Goal: Information Seeking & Learning: Learn about a topic

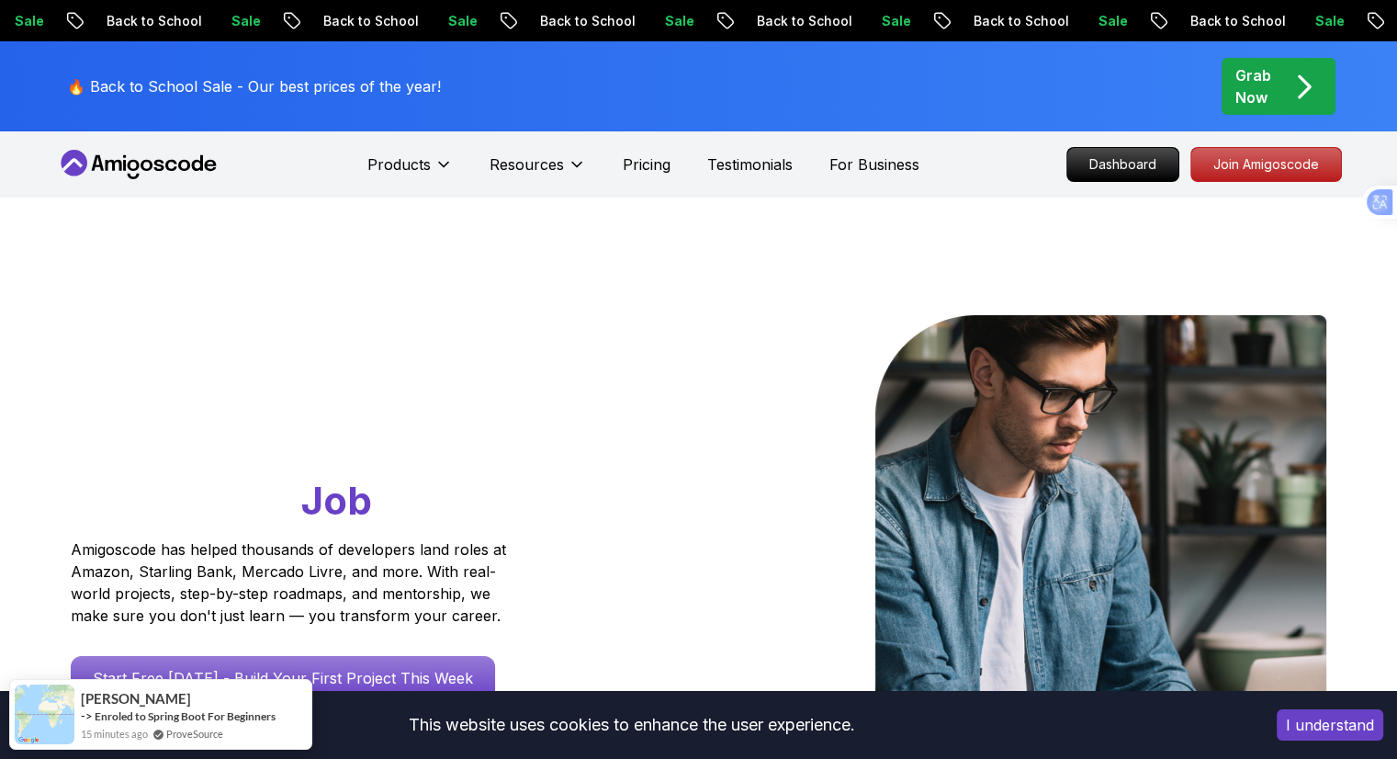
click at [603, 216] on div "Go From Learning to Hired: Master Java, Spring Boot & Cloud Skills That Get You…" at bounding box center [699, 648] width 1286 height 903
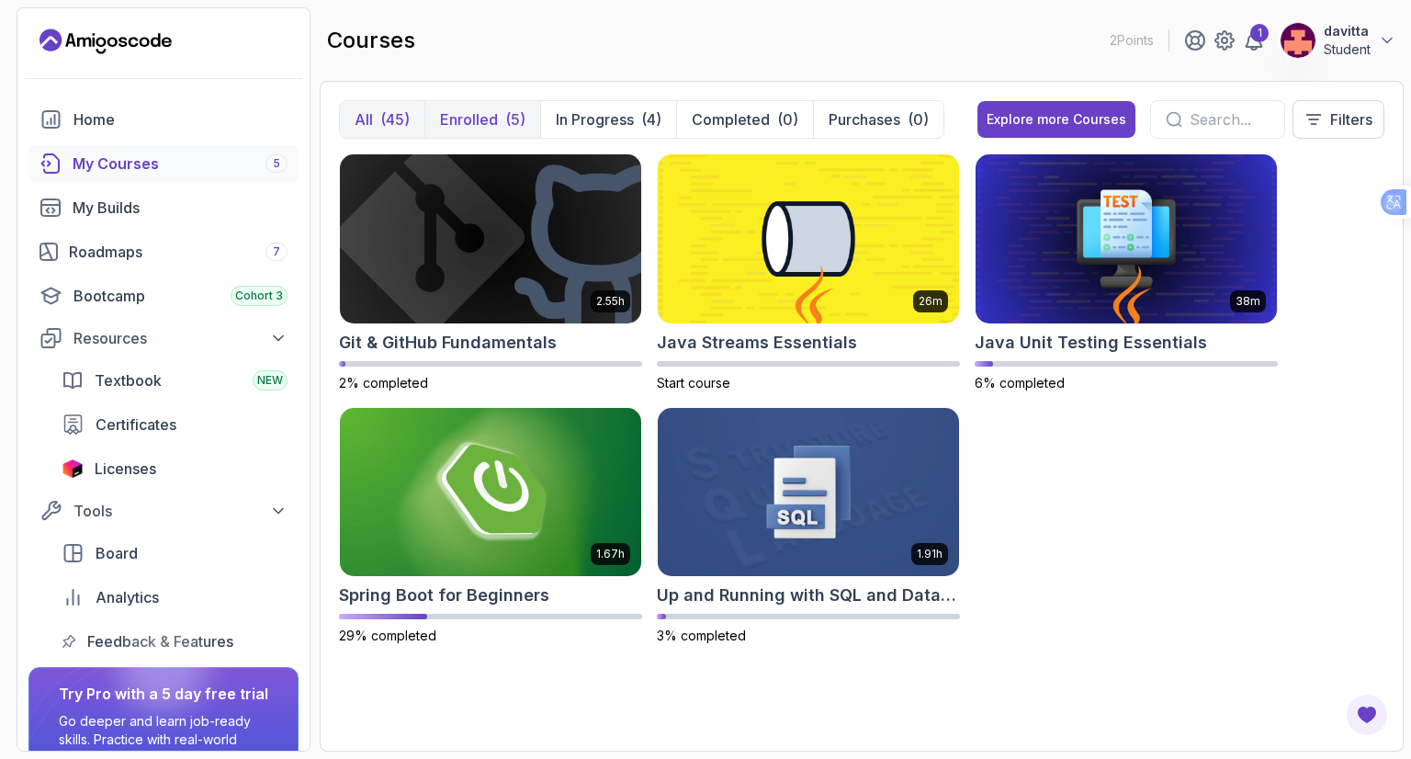
click at [514, 122] on div "(5)" at bounding box center [515, 119] width 20 height 22
click at [531, 510] on img at bounding box center [491, 491] width 316 height 177
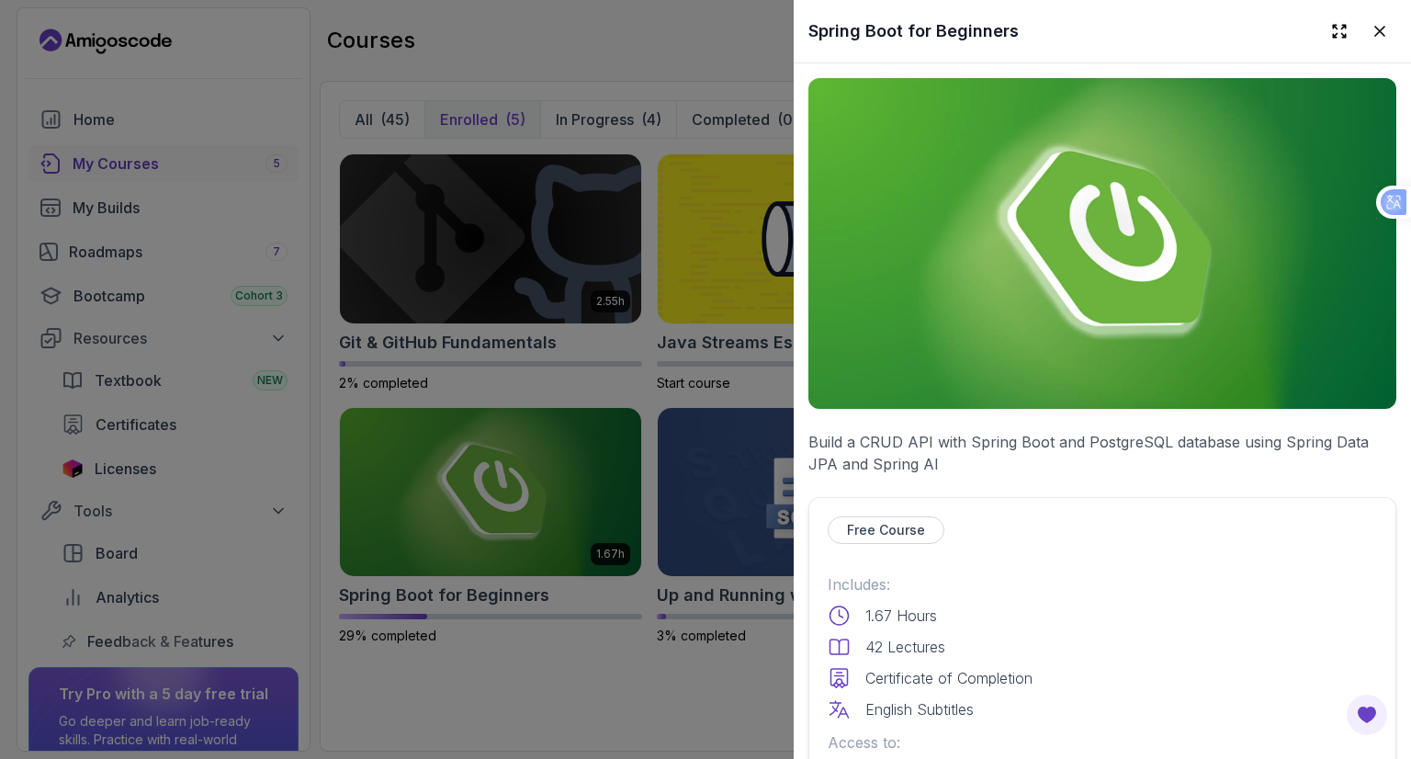
scroll to position [367, 0]
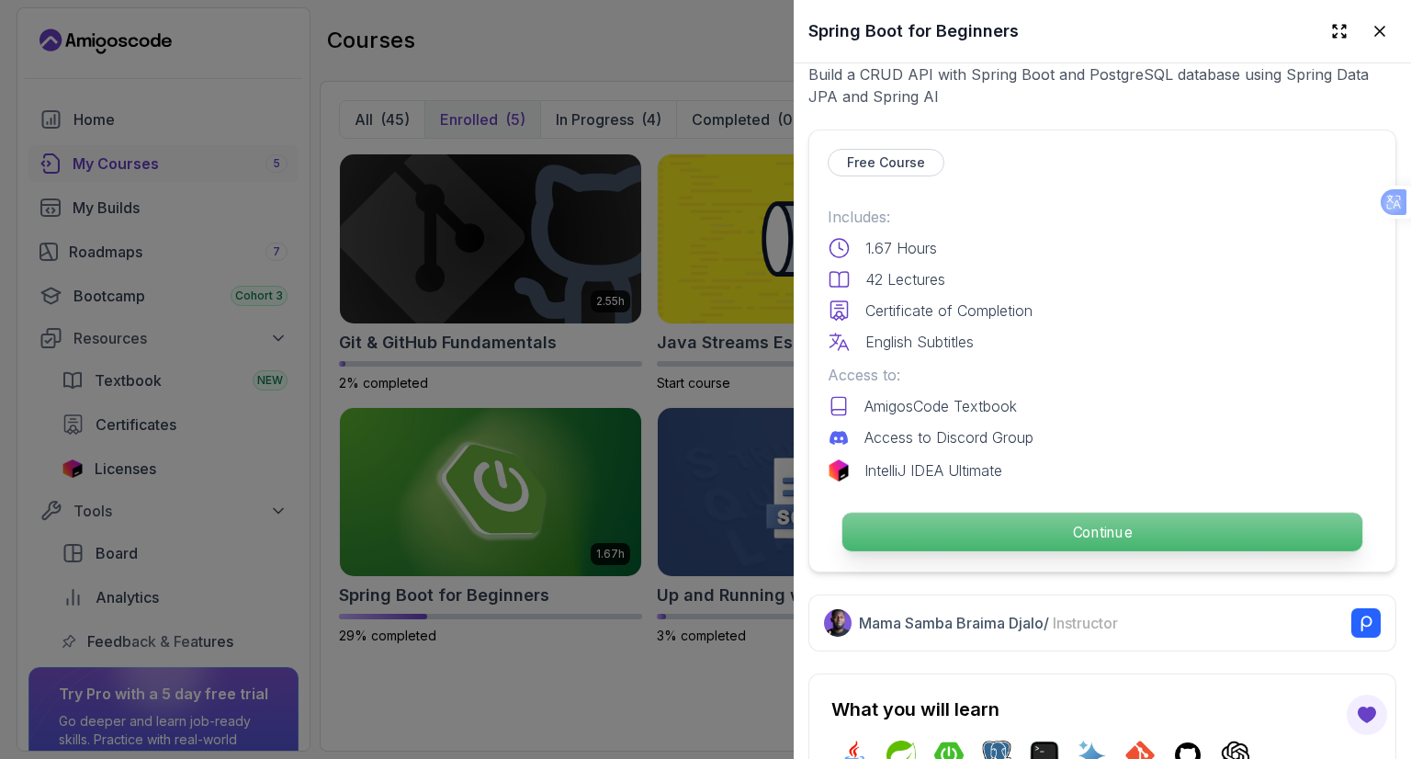
click at [1150, 517] on p "Continue" at bounding box center [1102, 532] width 520 height 39
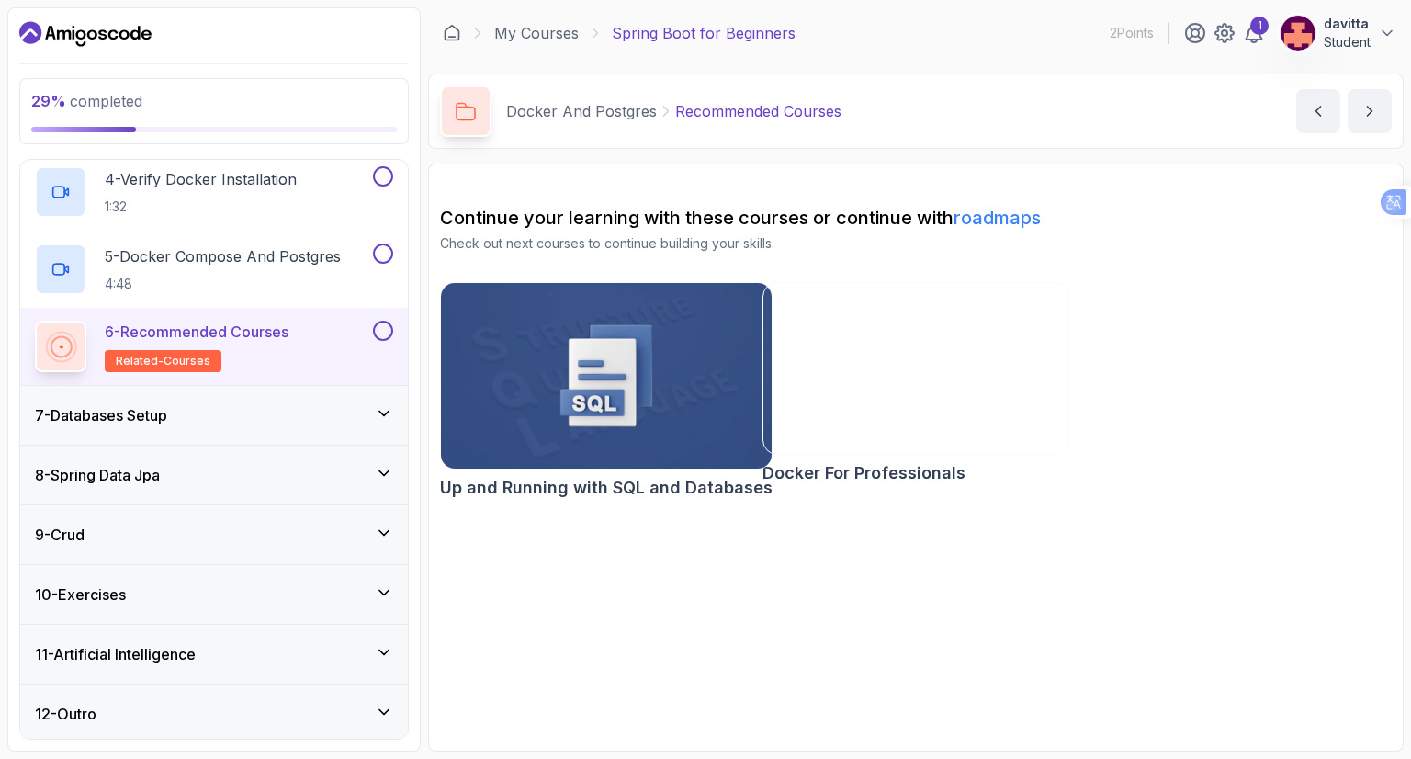
scroll to position [597, 0]
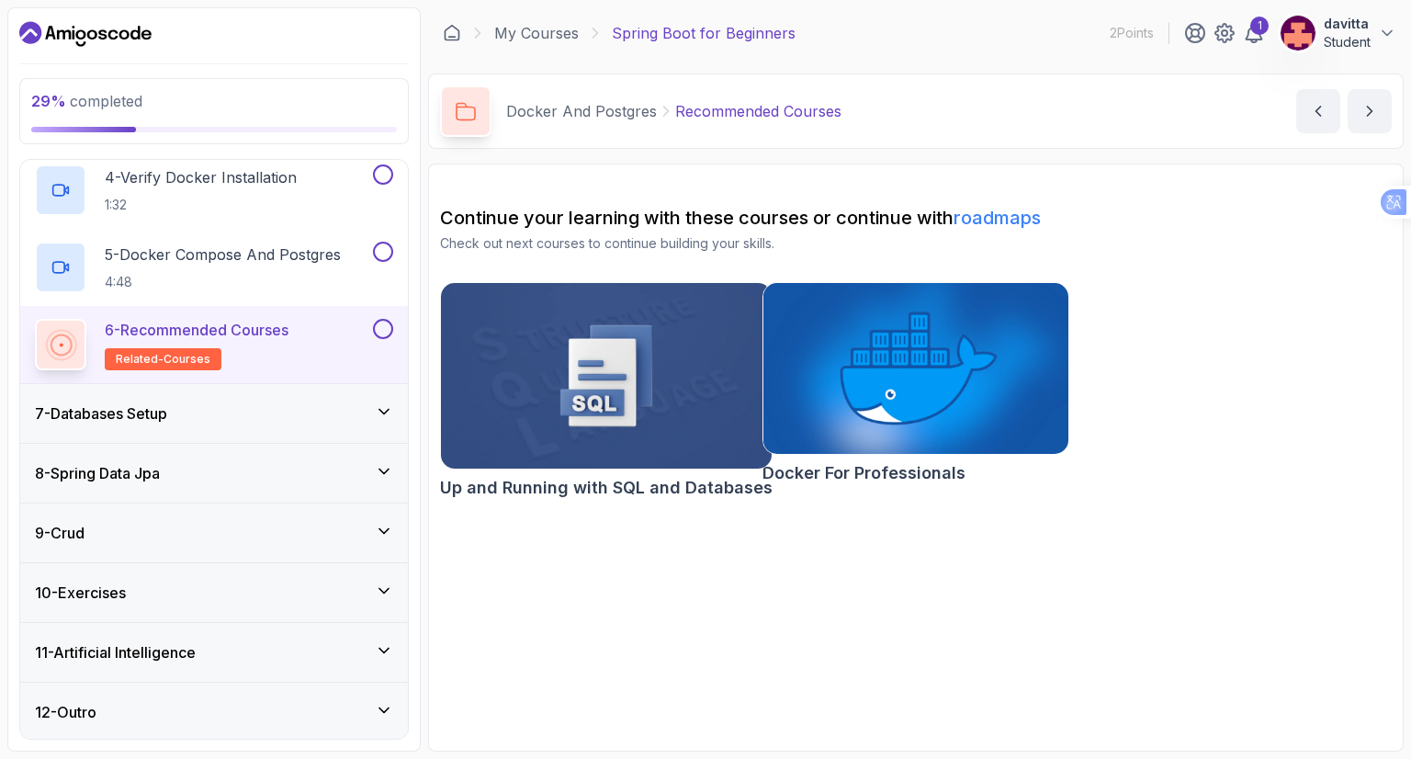
click at [389, 402] on icon at bounding box center [384, 411] width 18 height 18
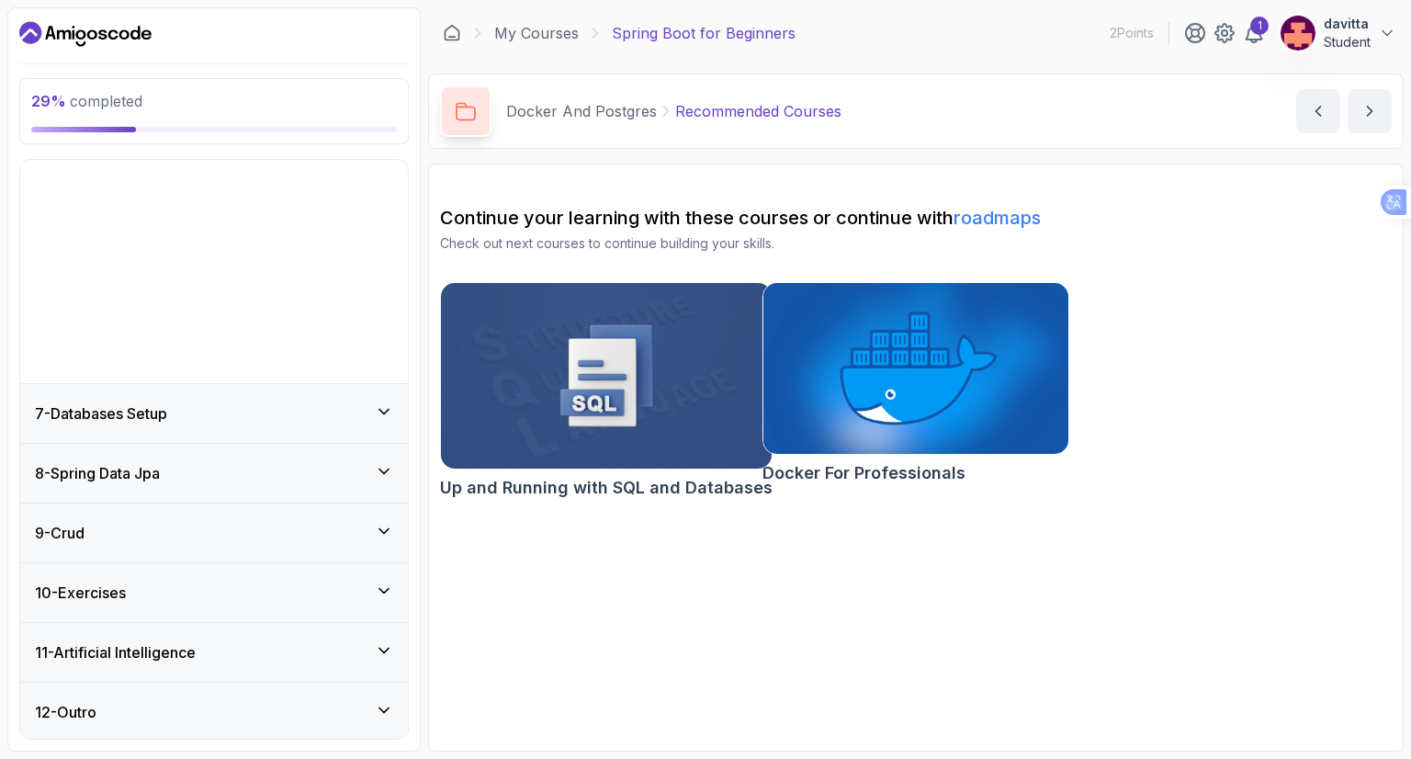
scroll to position [135, 0]
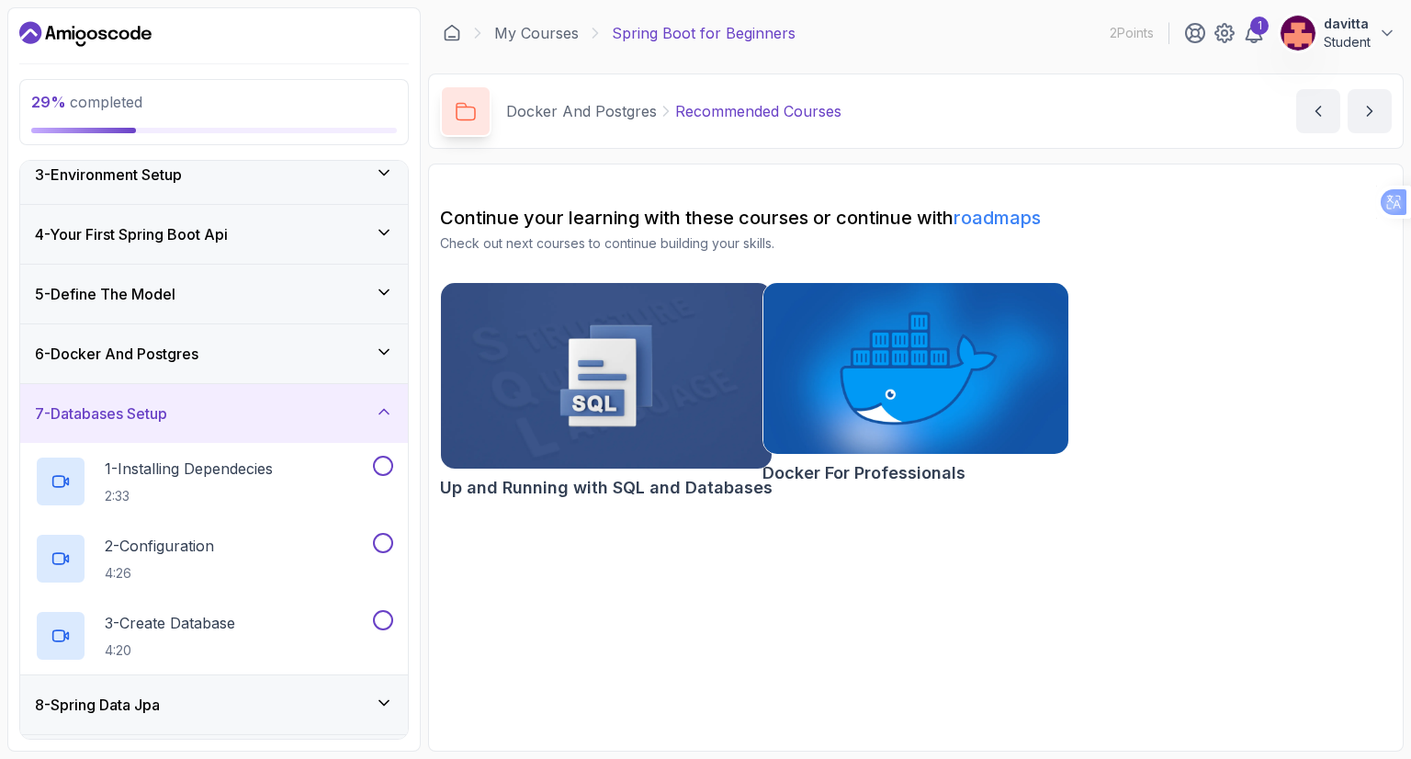
click at [379, 402] on icon at bounding box center [384, 411] width 18 height 18
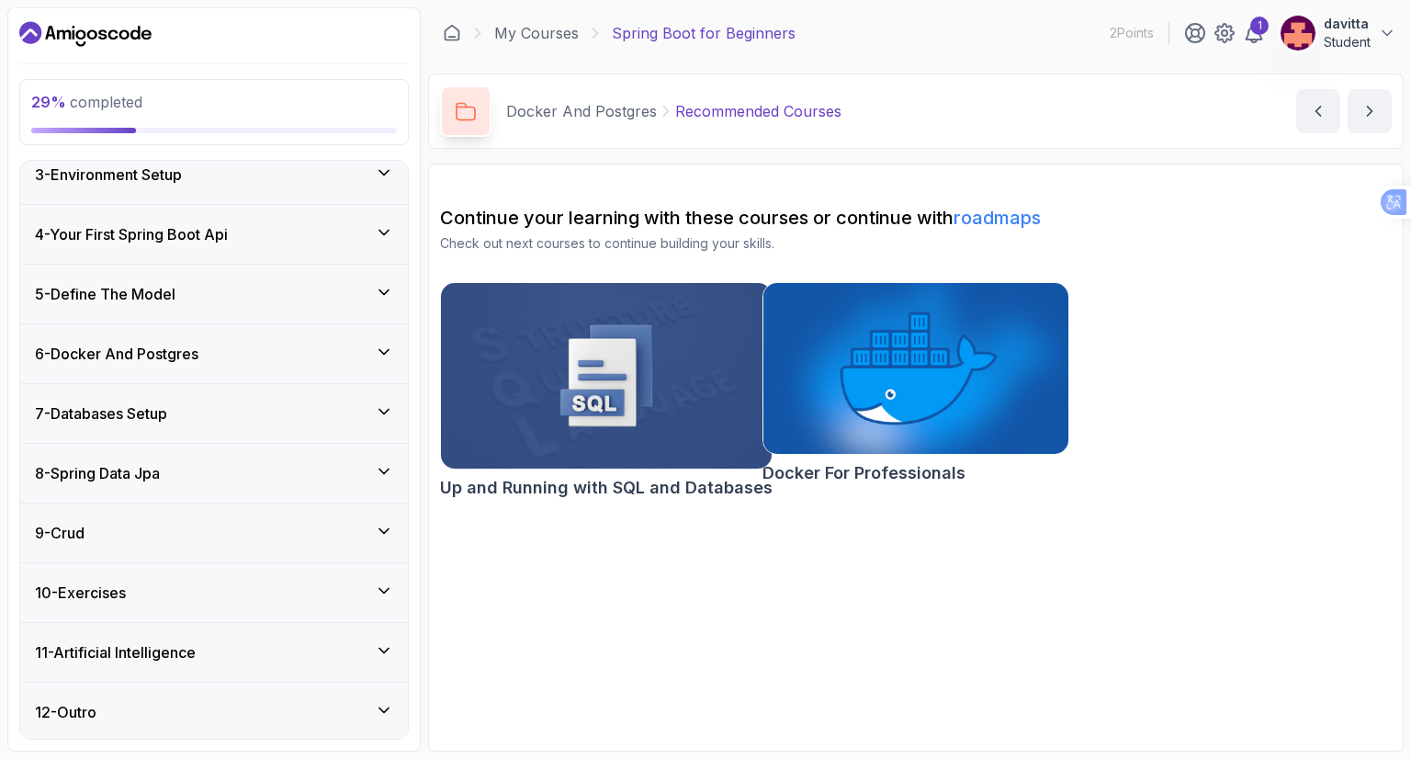
click at [374, 367] on div "6 - Docker And Postgres" at bounding box center [214, 353] width 388 height 59
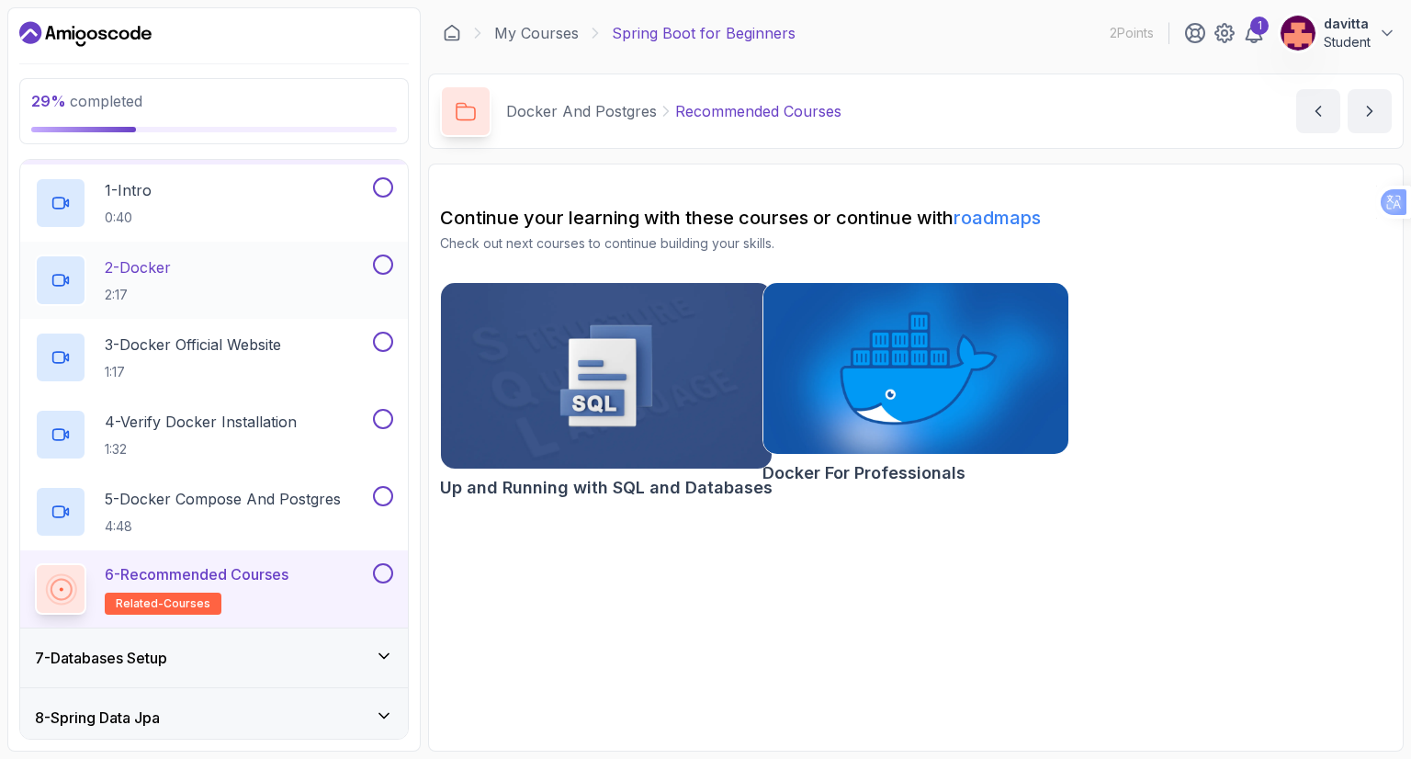
scroll to position [227, 0]
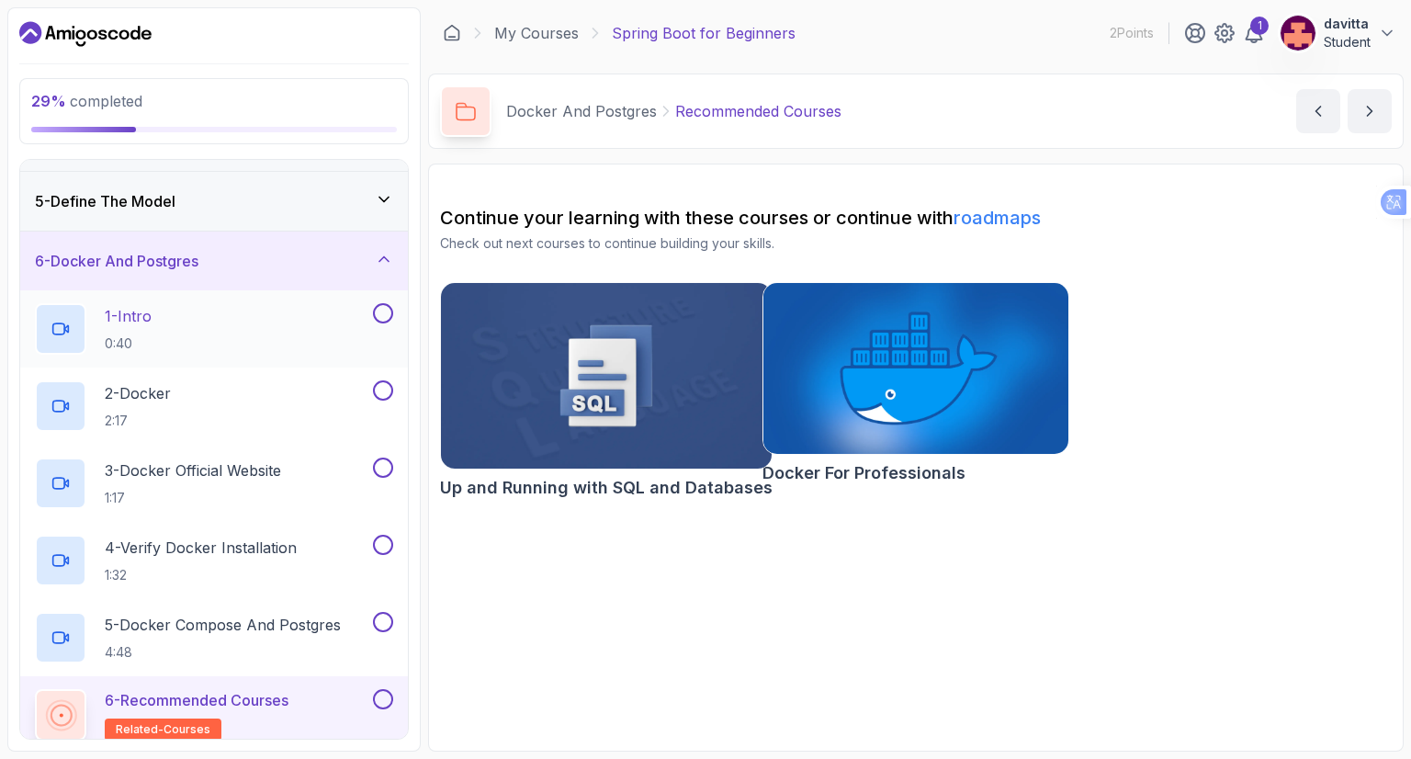
click at [386, 313] on button at bounding box center [383, 313] width 20 height 20
click at [296, 328] on div "1 - Intro 0:40" at bounding box center [202, 328] width 334 height 51
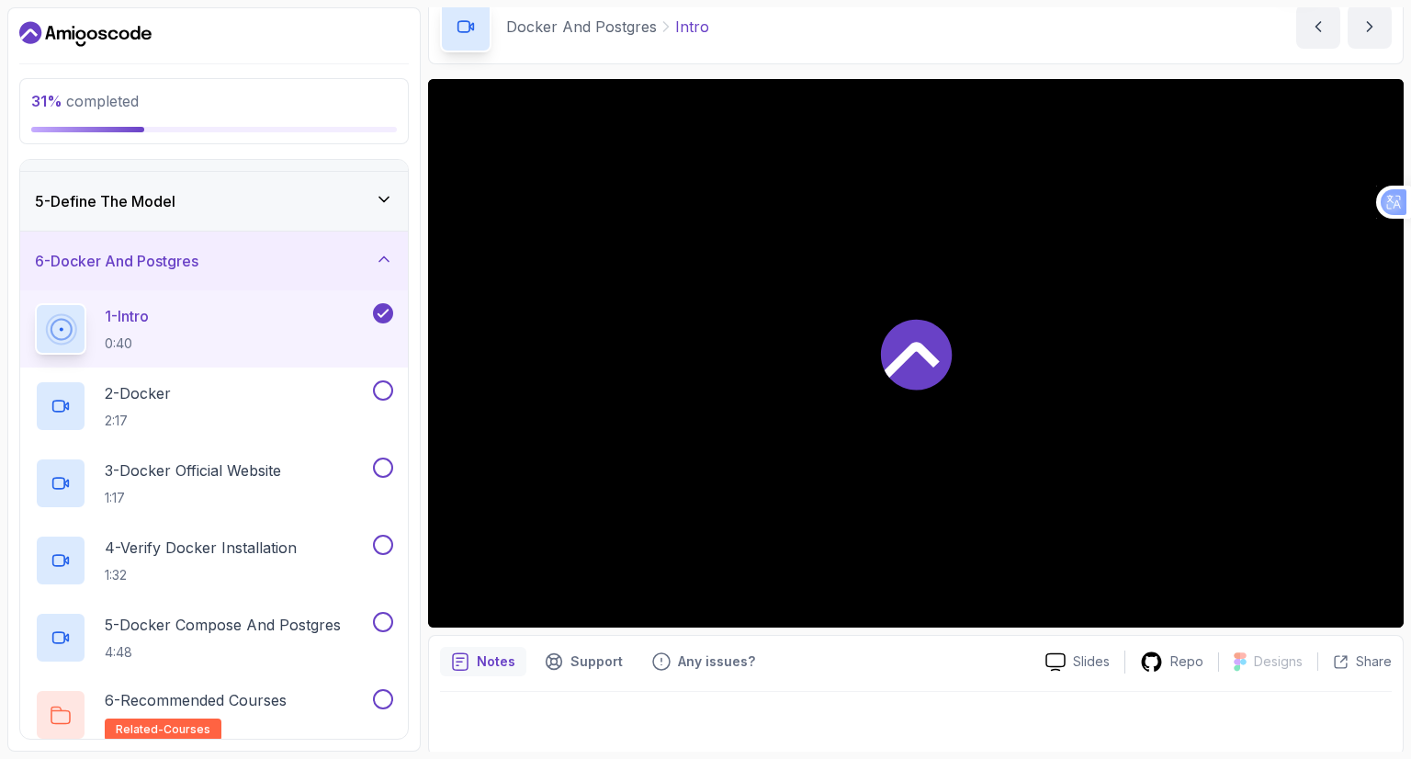
scroll to position [88, 0]
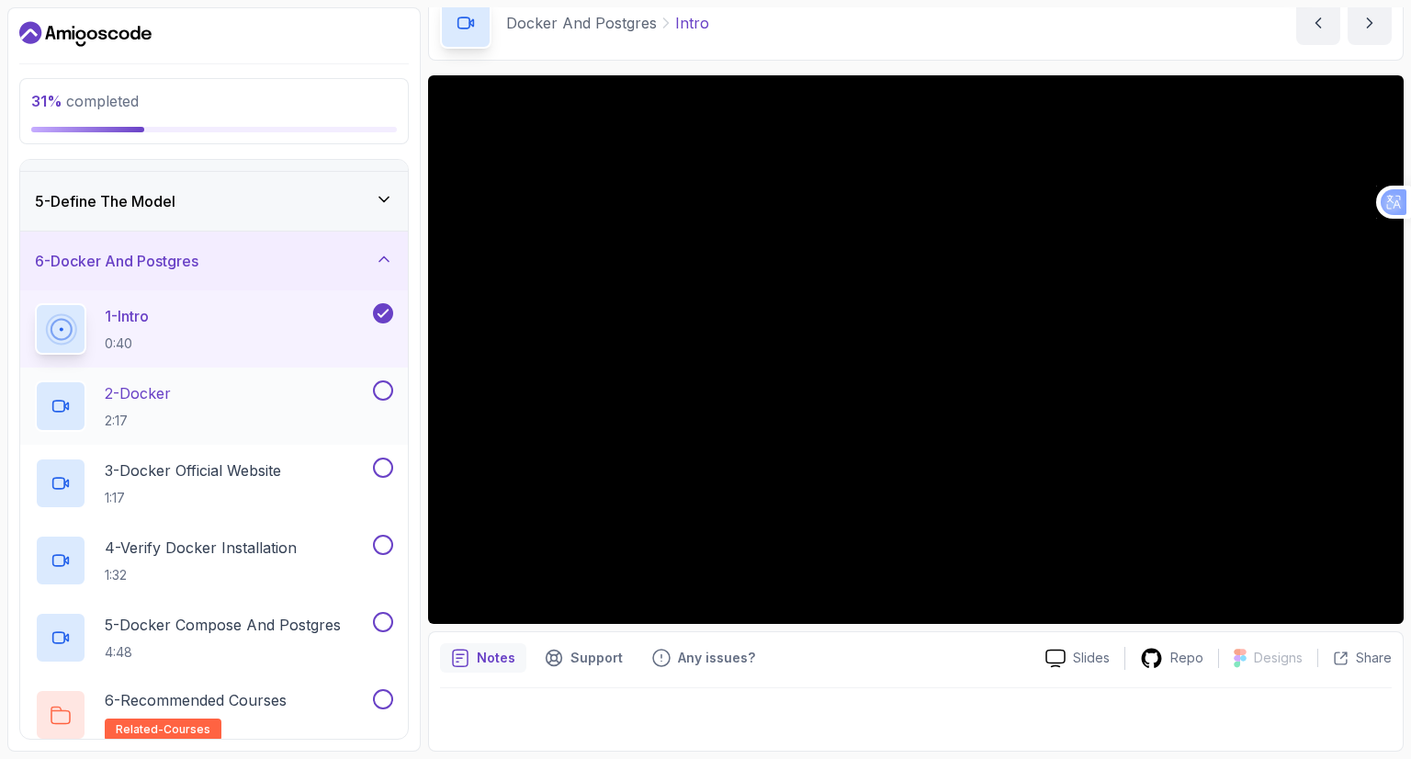
click at [318, 402] on div "2 - Docker 2:17" at bounding box center [202, 405] width 334 height 51
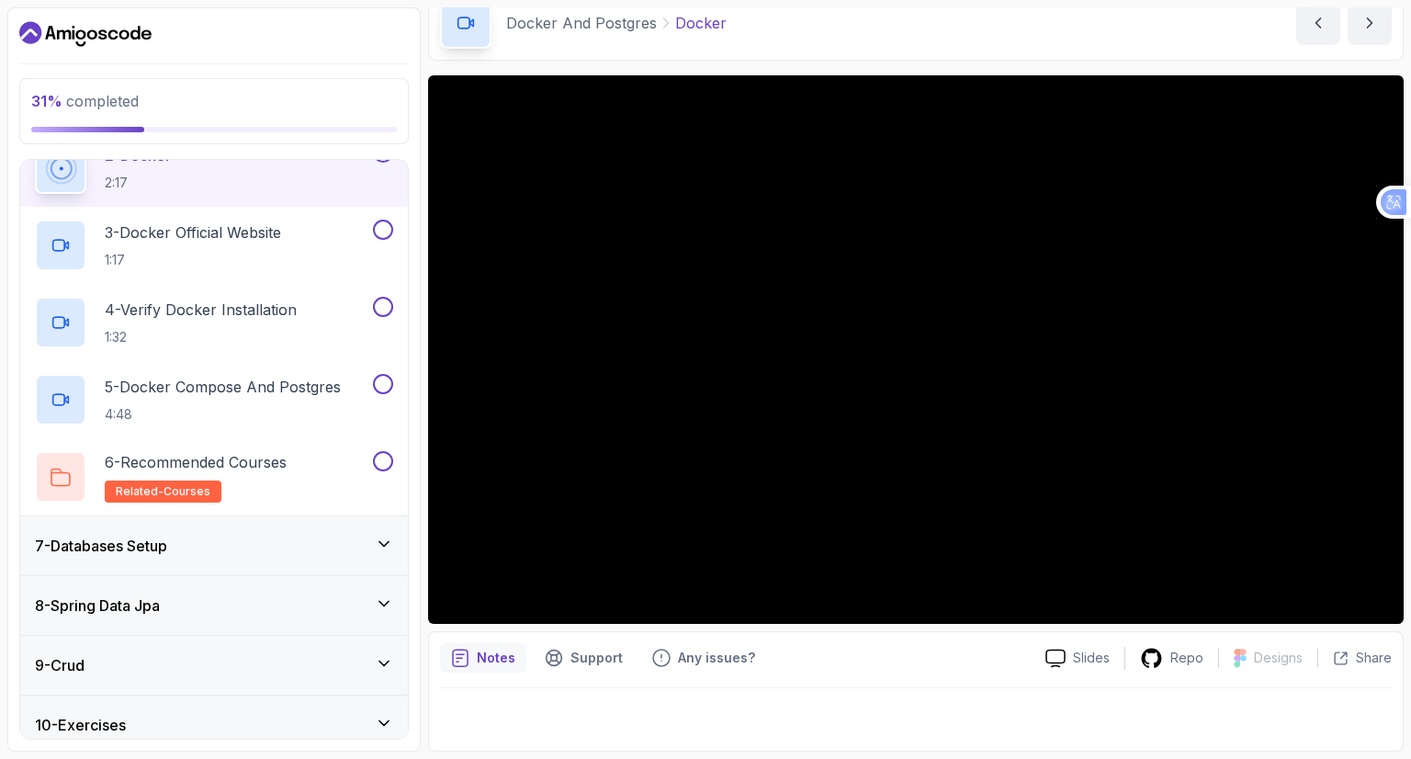
scroll to position [502, 0]
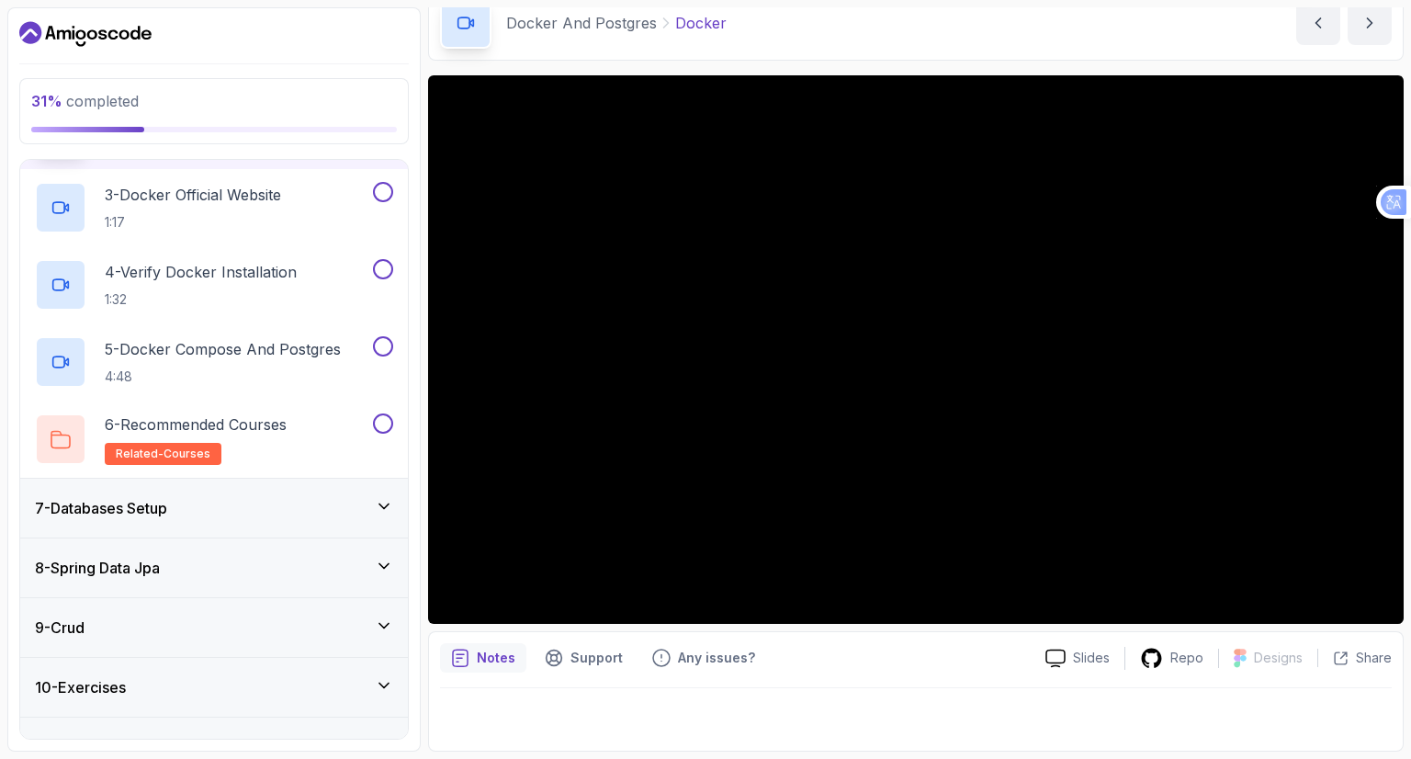
click at [368, 493] on div "7 - Databases Setup" at bounding box center [214, 508] width 388 height 59
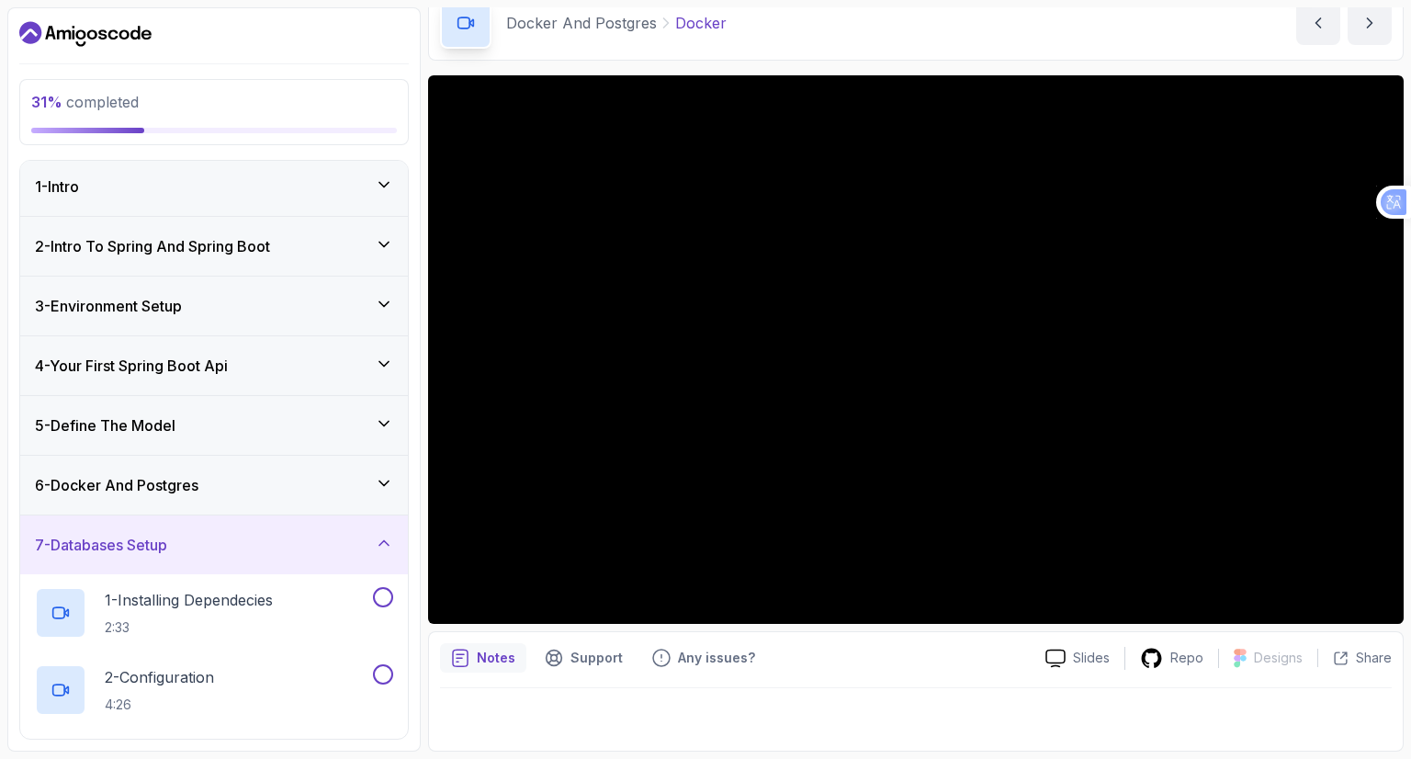
scroll to position [0, 0]
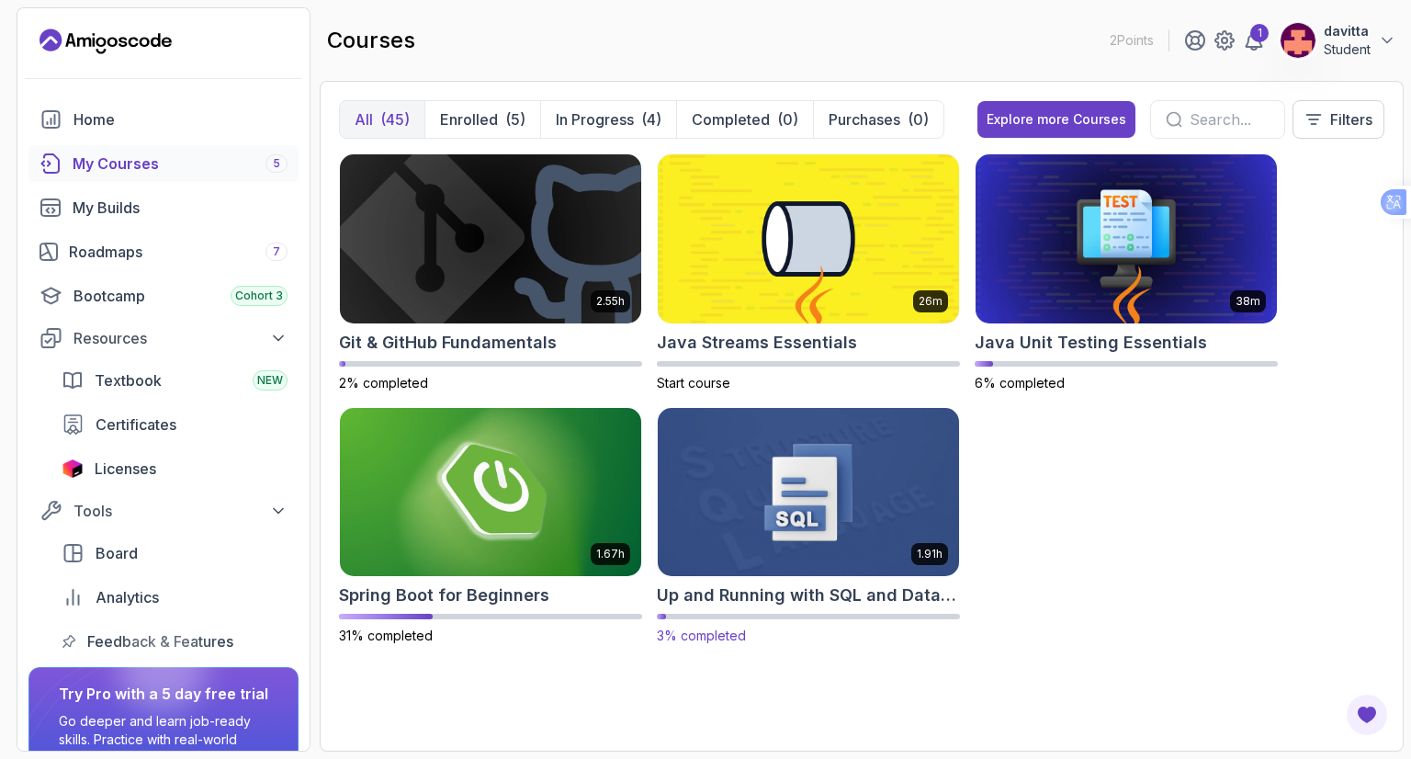
click at [790, 471] on img at bounding box center [808, 491] width 316 height 177
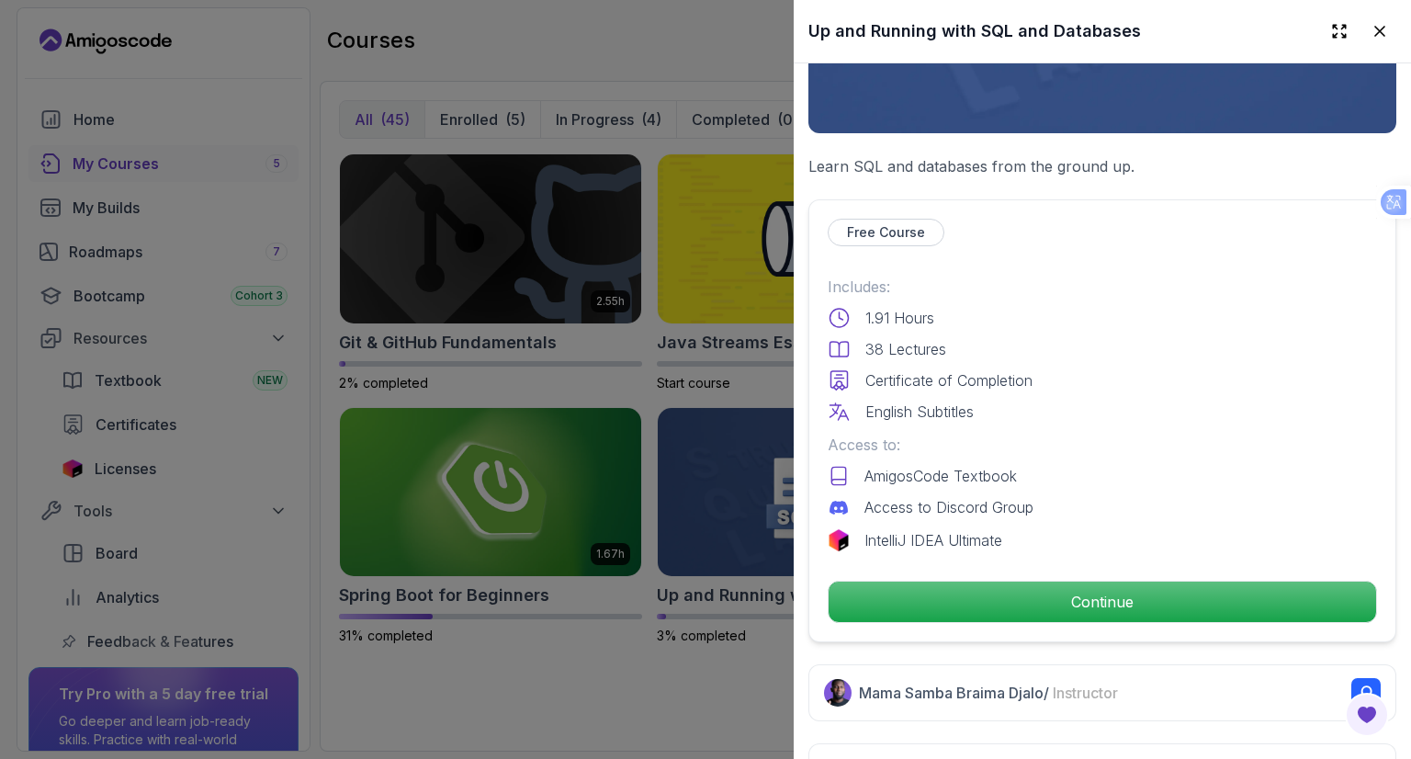
scroll to position [459, 0]
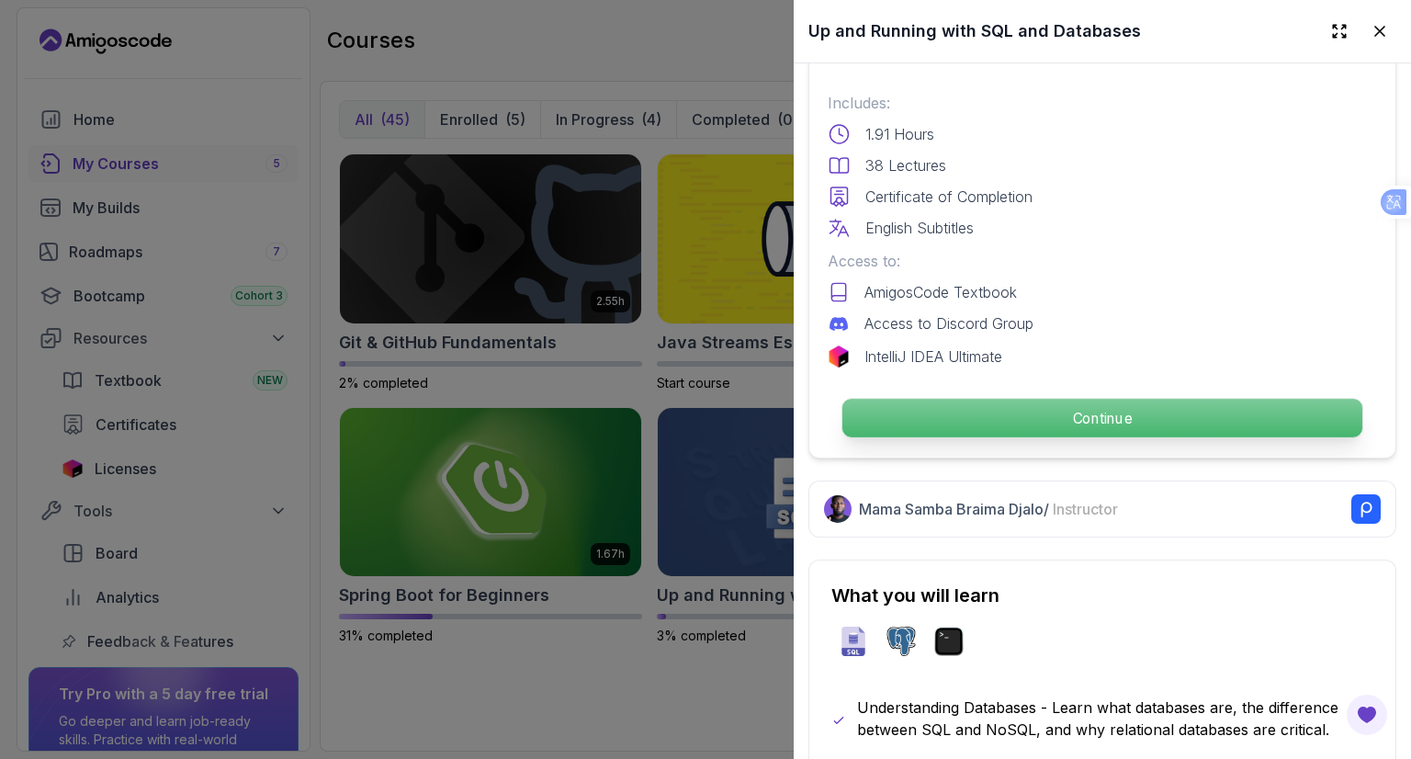
click at [998, 413] on p "Continue" at bounding box center [1102, 418] width 520 height 39
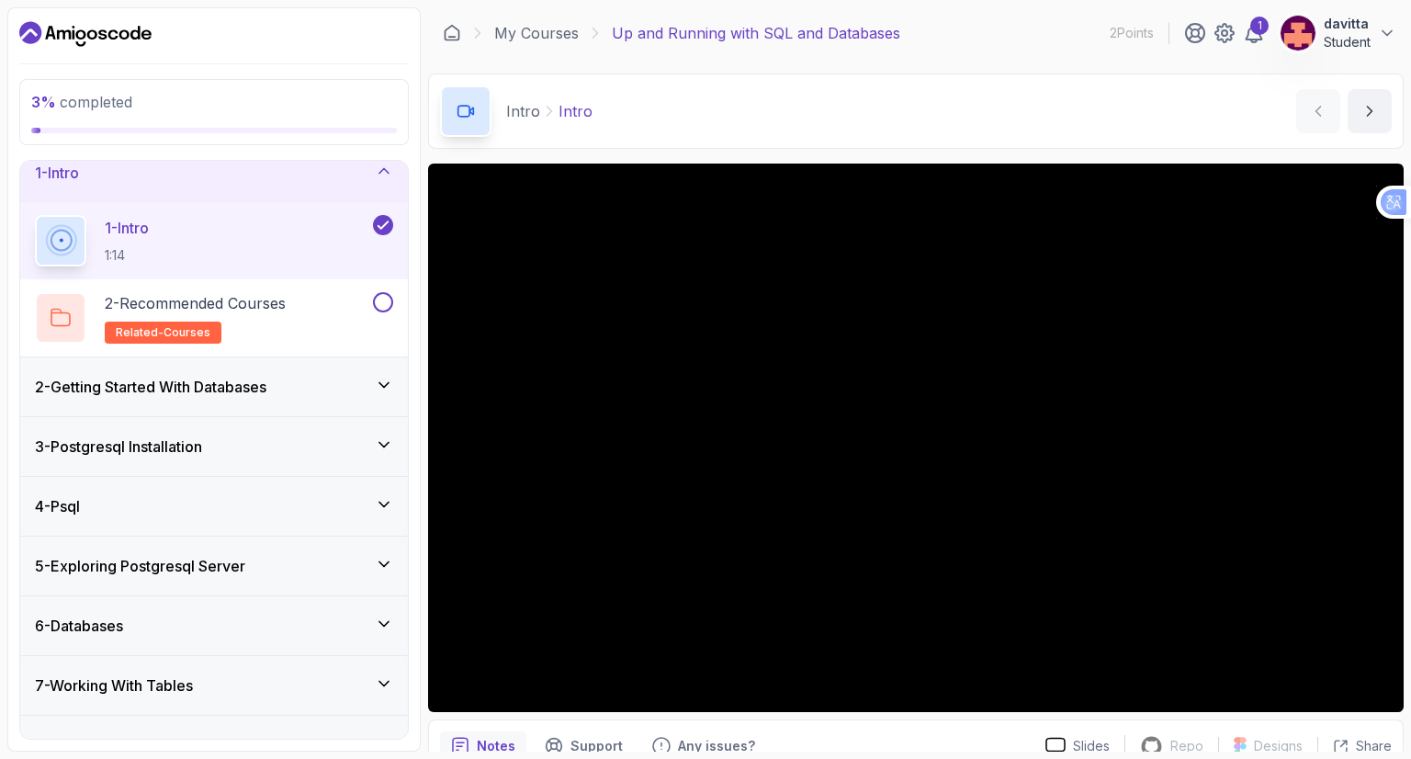
scroll to position [51, 0]
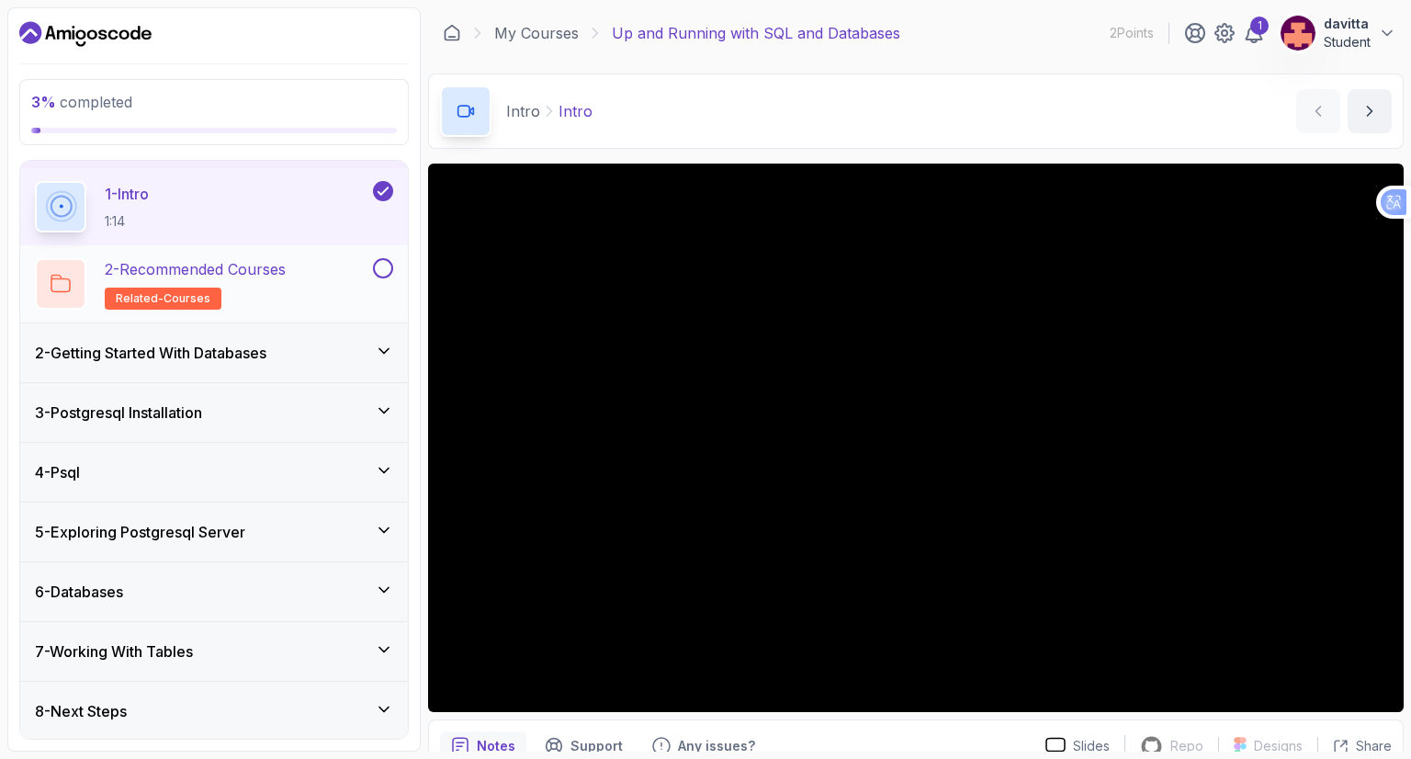
click at [346, 328] on div "2 - Getting Started With Databases" at bounding box center [214, 352] width 388 height 59
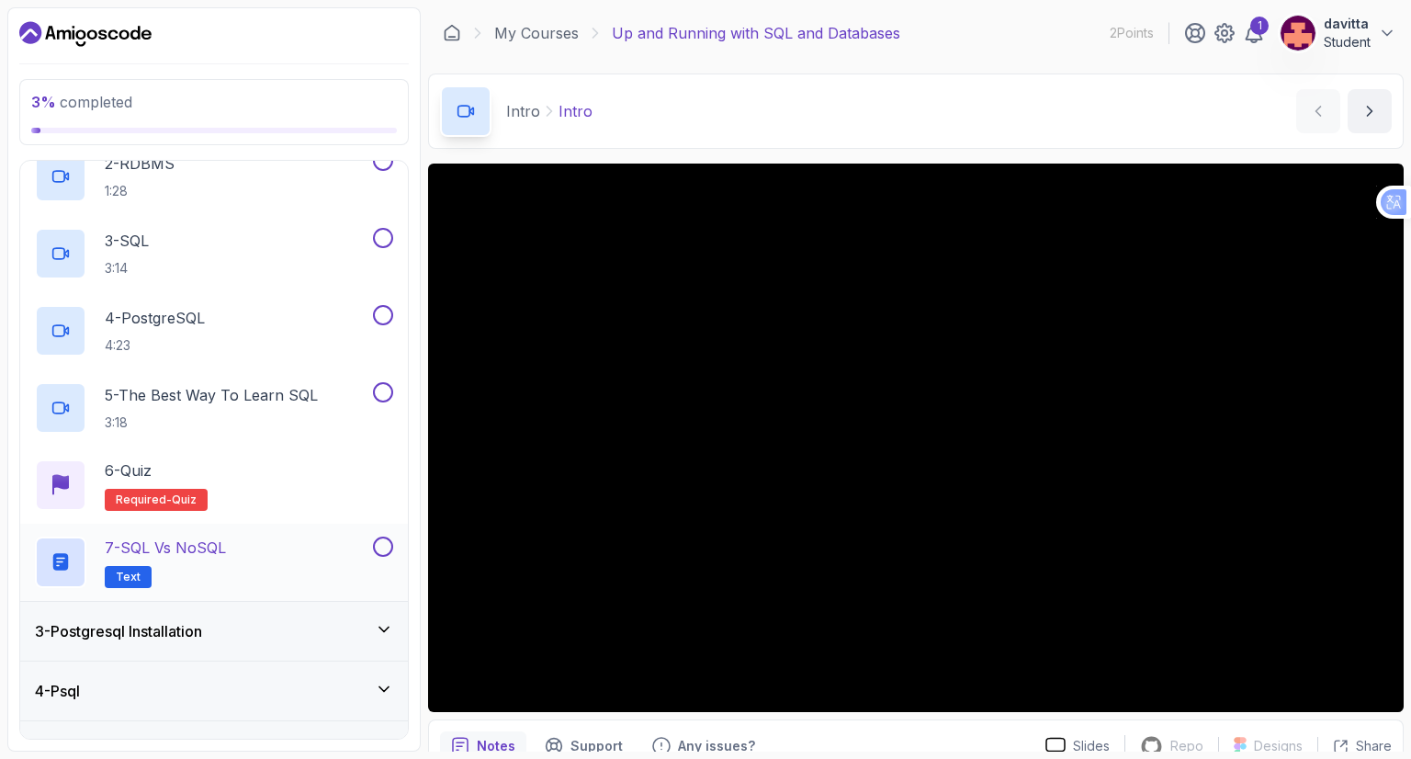
scroll to position [276, 0]
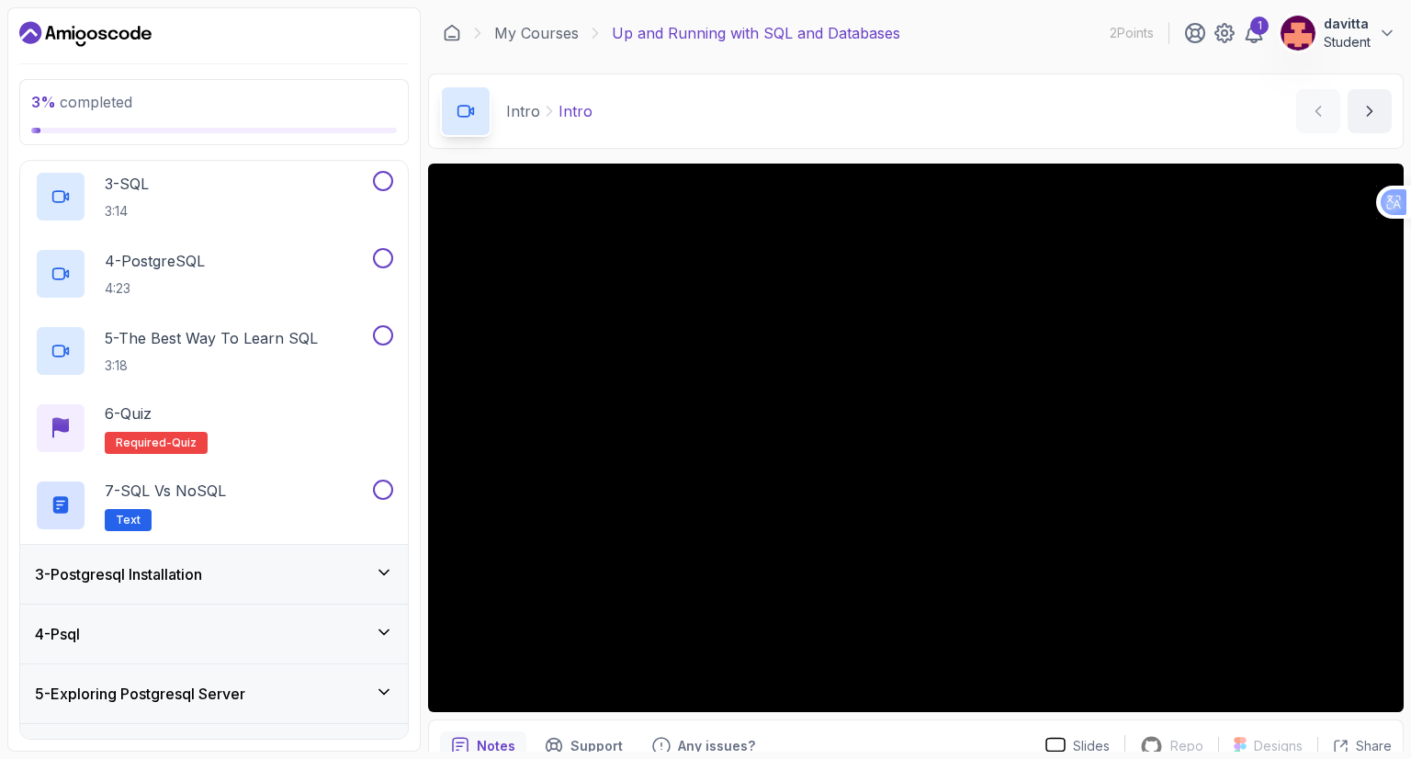
click at [331, 581] on div "3 - Postgresql Installation" at bounding box center [214, 574] width 358 height 22
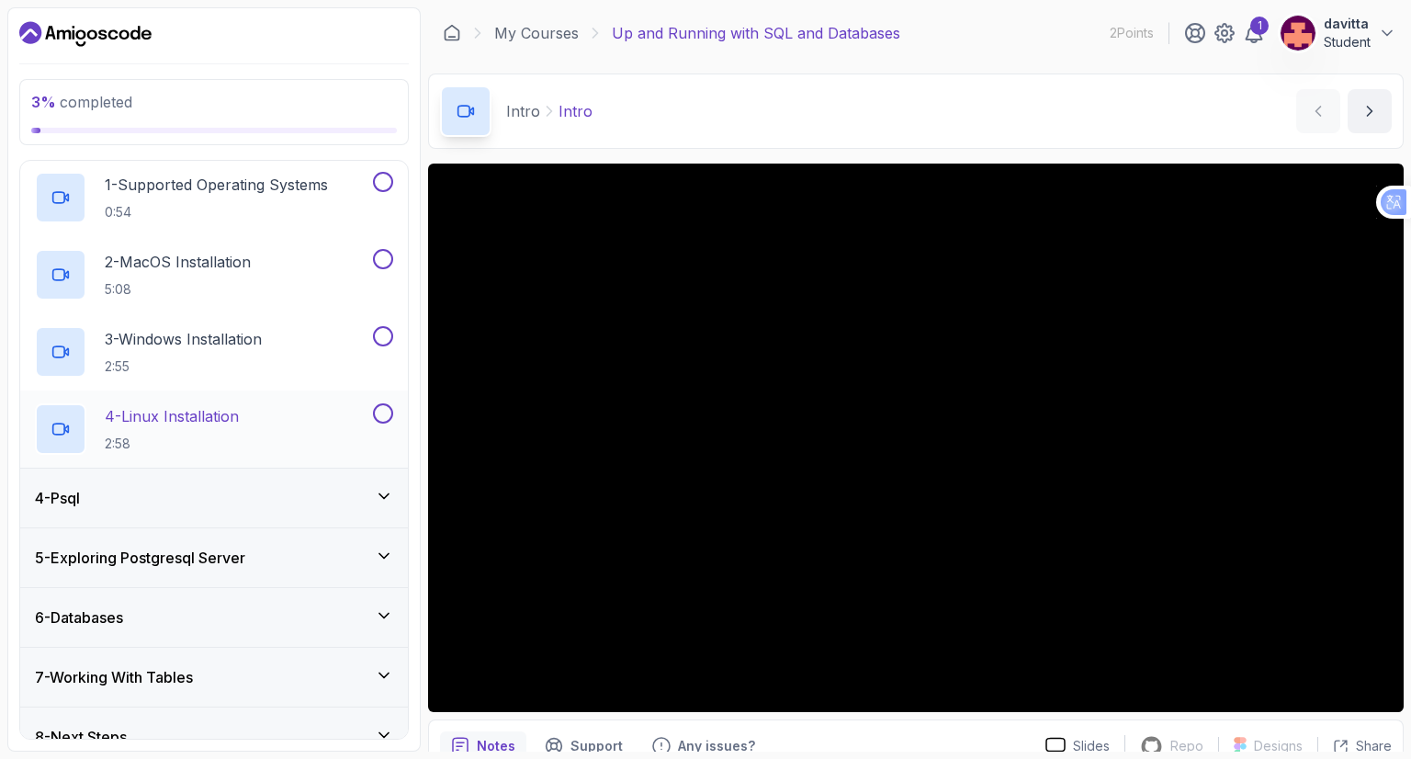
scroll to position [205, 0]
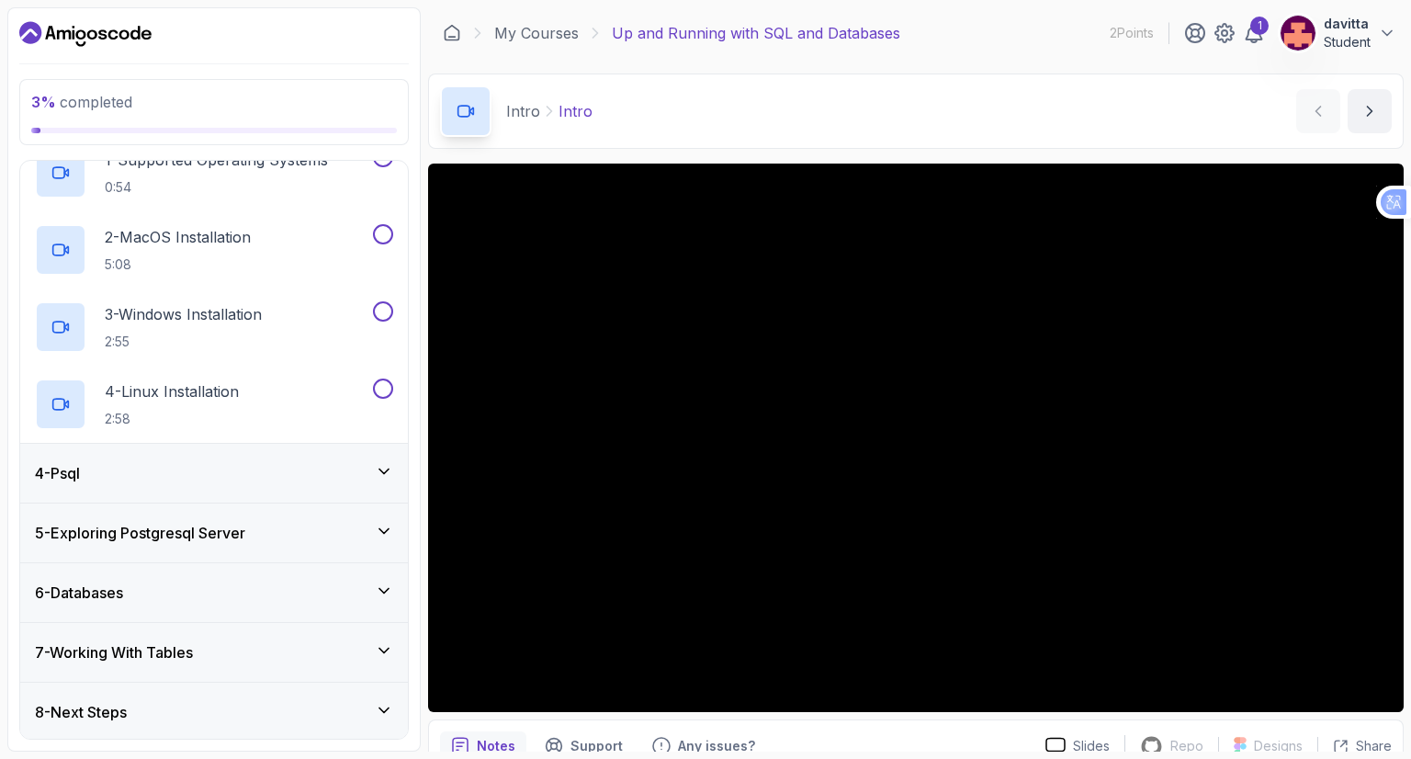
click at [312, 471] on div "4 - Psql" at bounding box center [214, 473] width 358 height 22
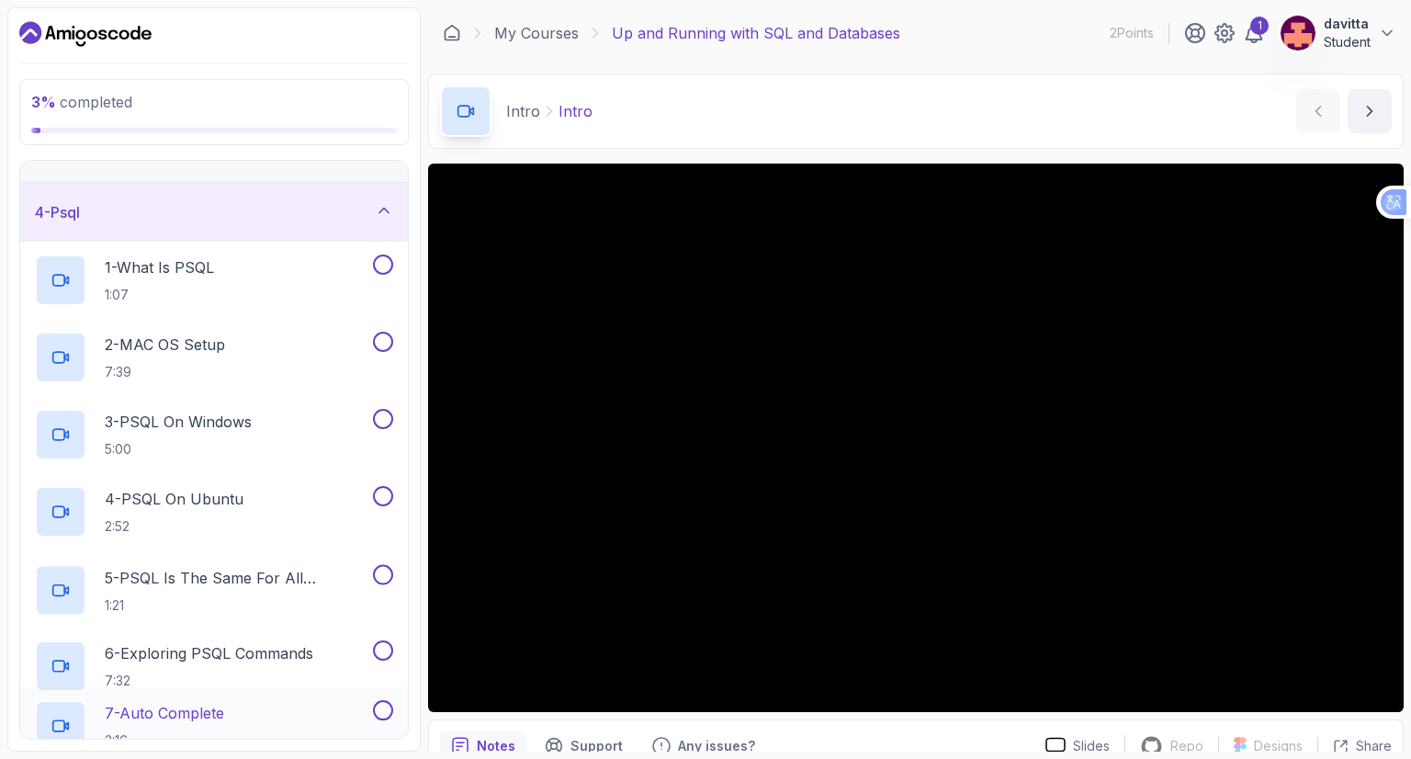
scroll to position [591, 0]
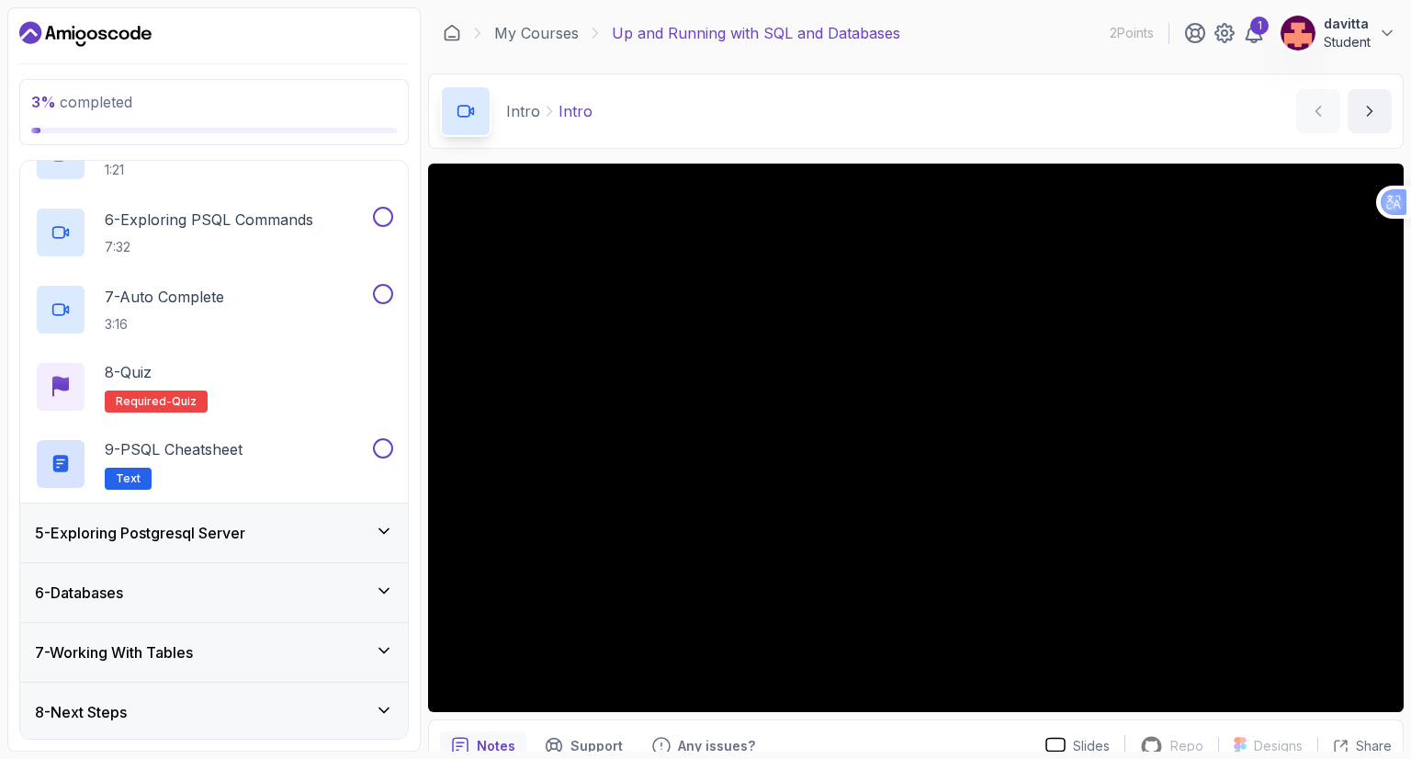
click at [338, 522] on div "5 - Exploring Postgresql Server" at bounding box center [214, 533] width 358 height 22
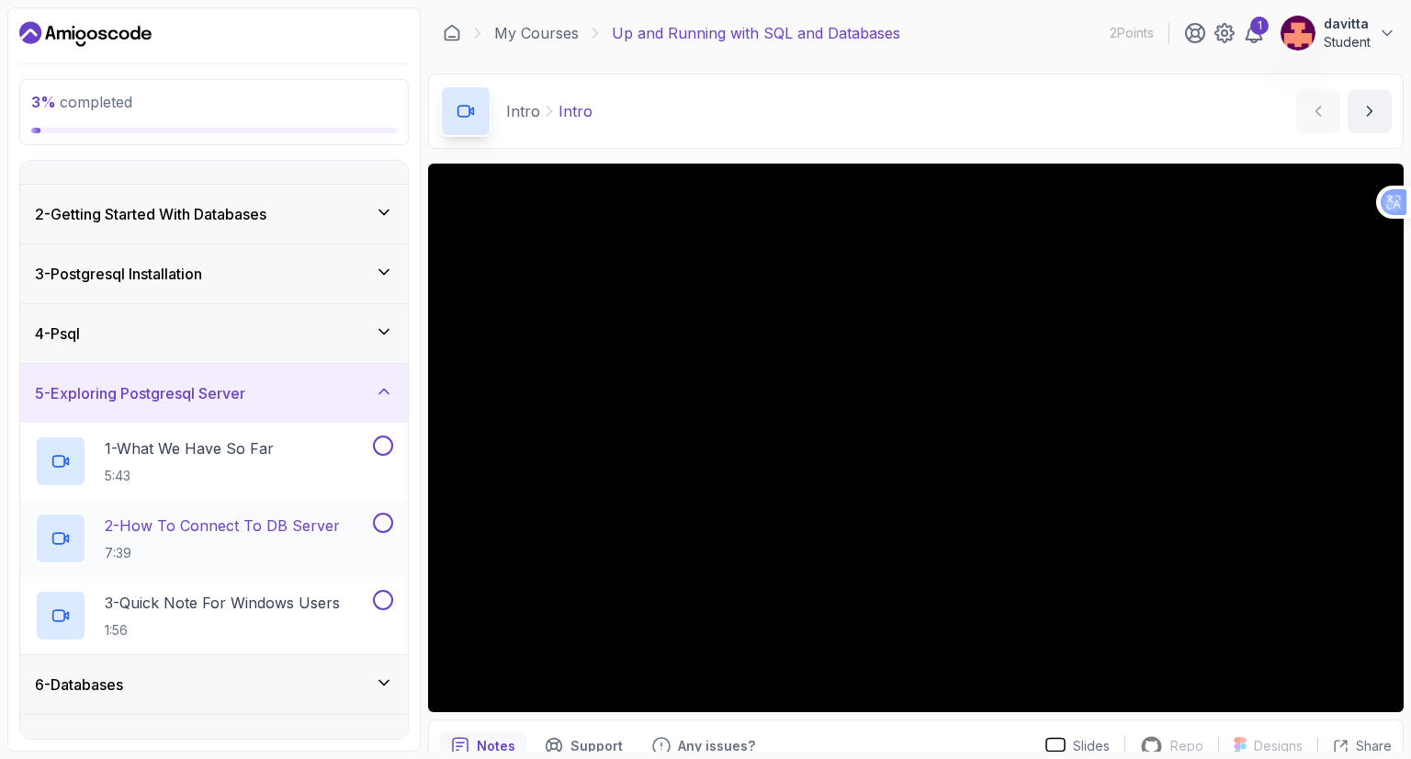
scroll to position [129, 0]
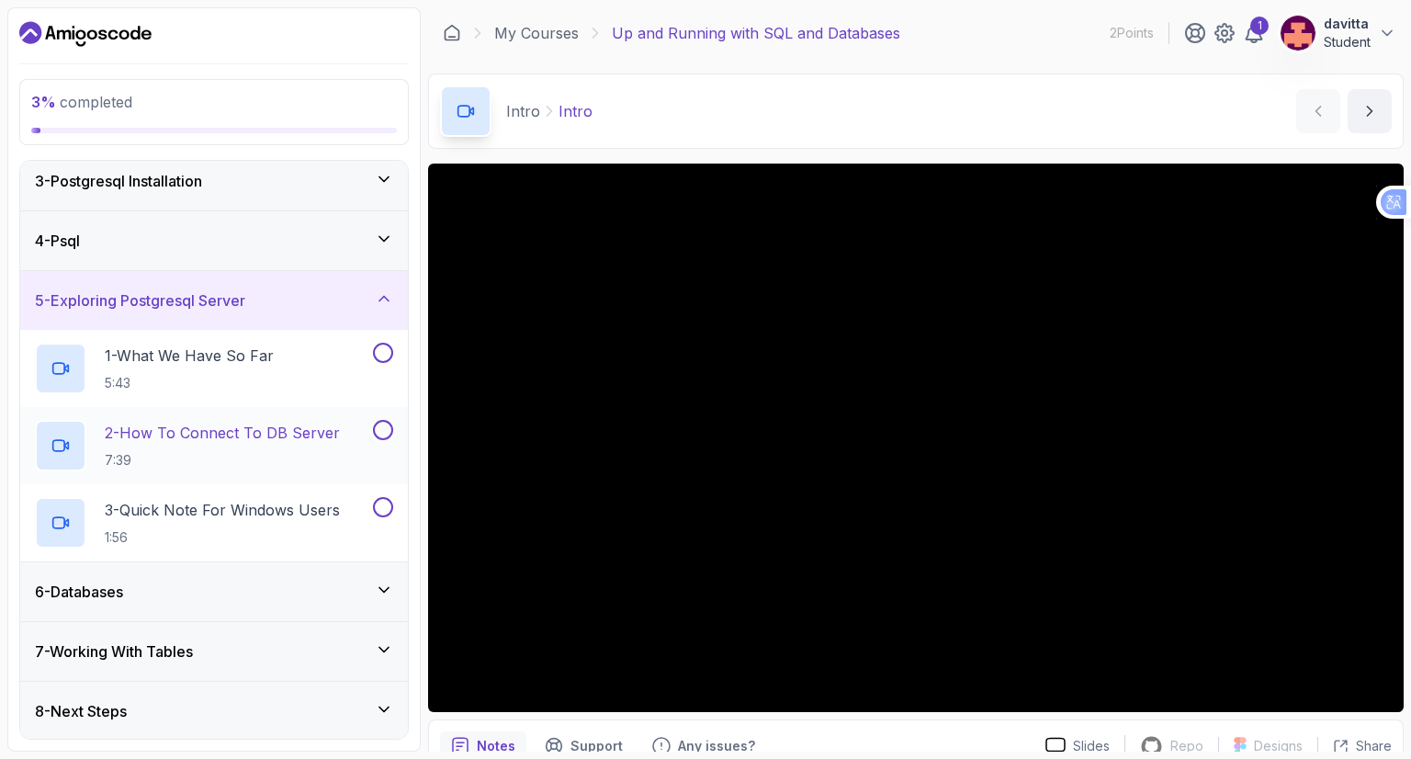
click at [349, 589] on div "6 - Databases" at bounding box center [214, 592] width 358 height 22
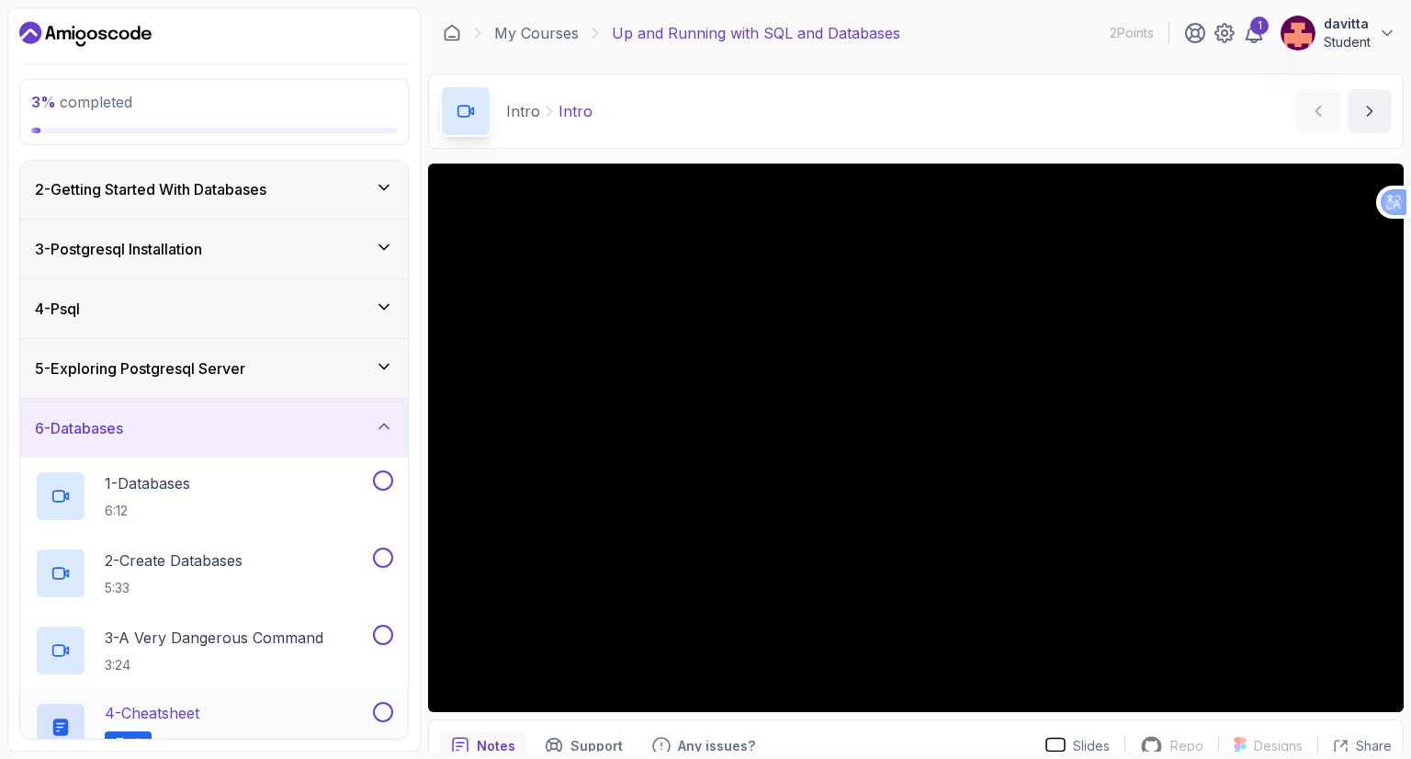
scroll to position [205, 0]
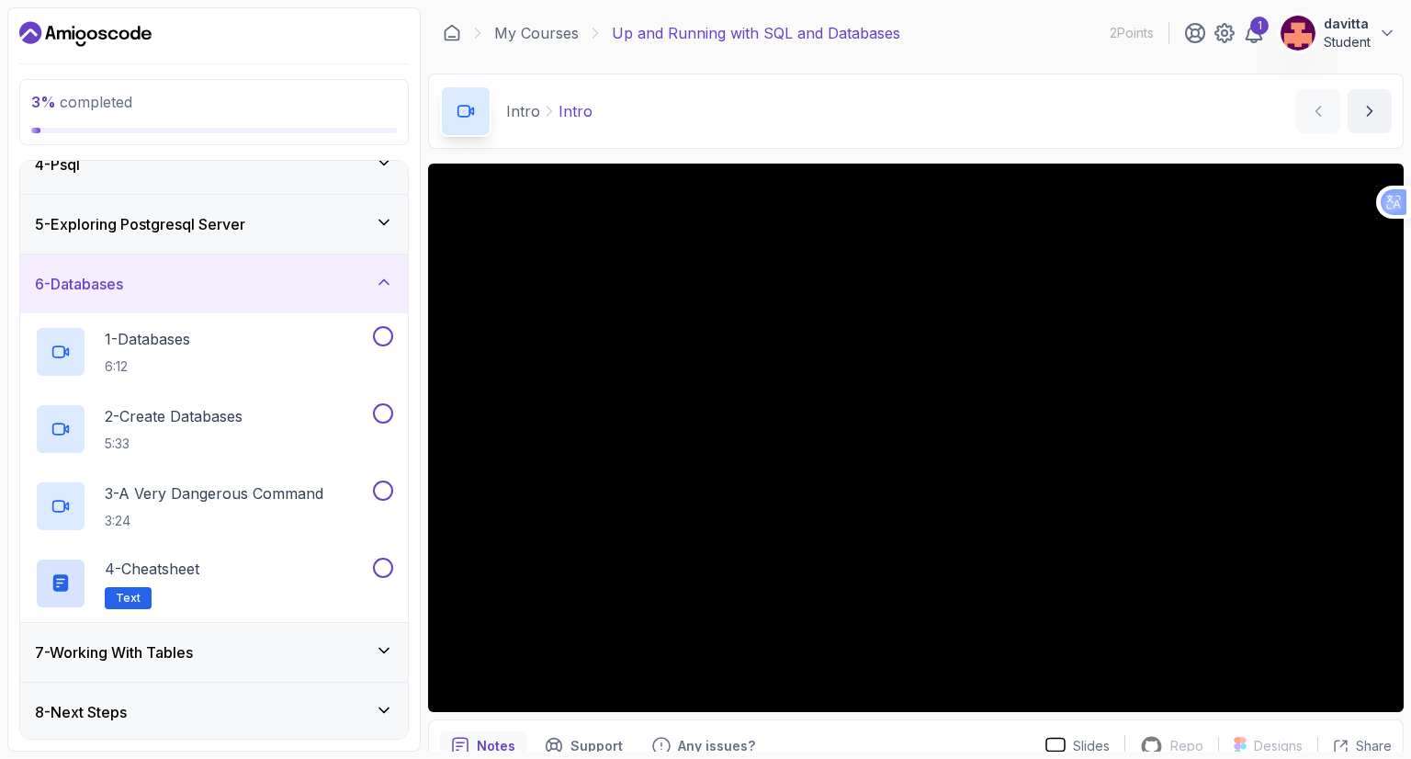
click at [341, 662] on div "7 - Working With Tables" at bounding box center [214, 652] width 388 height 59
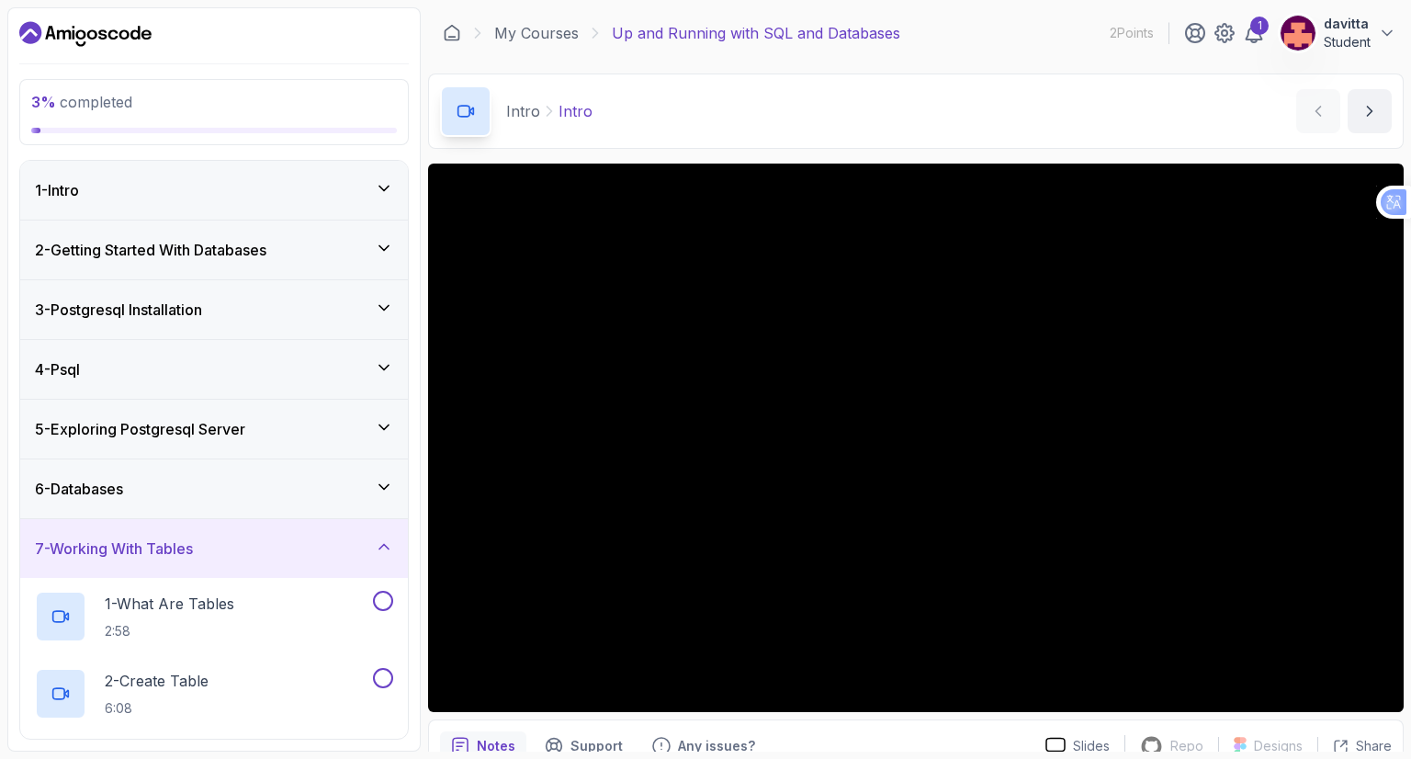
scroll to position [359, 0]
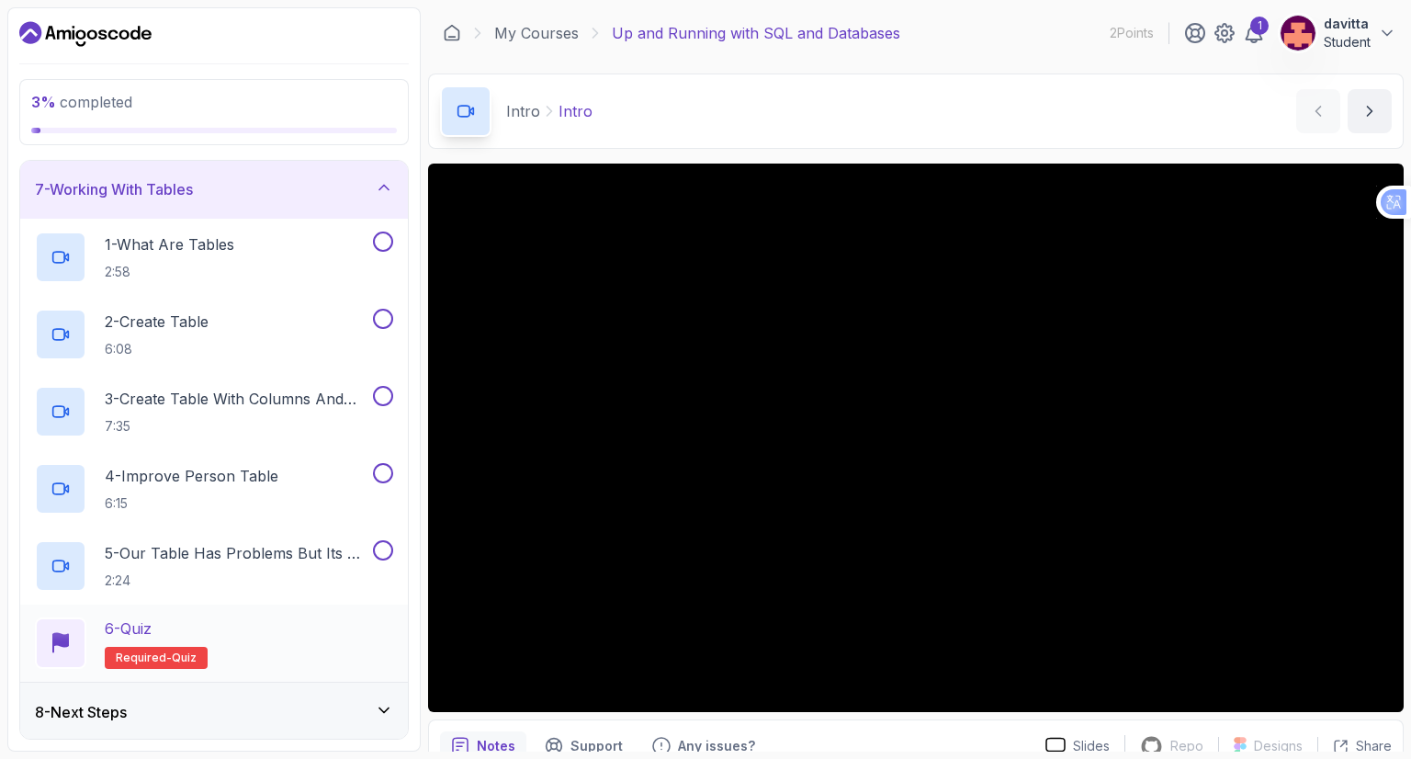
click at [310, 644] on div "6 - Quiz Required- quiz" at bounding box center [214, 642] width 358 height 51
